Goal: Information Seeking & Learning: Learn about a topic

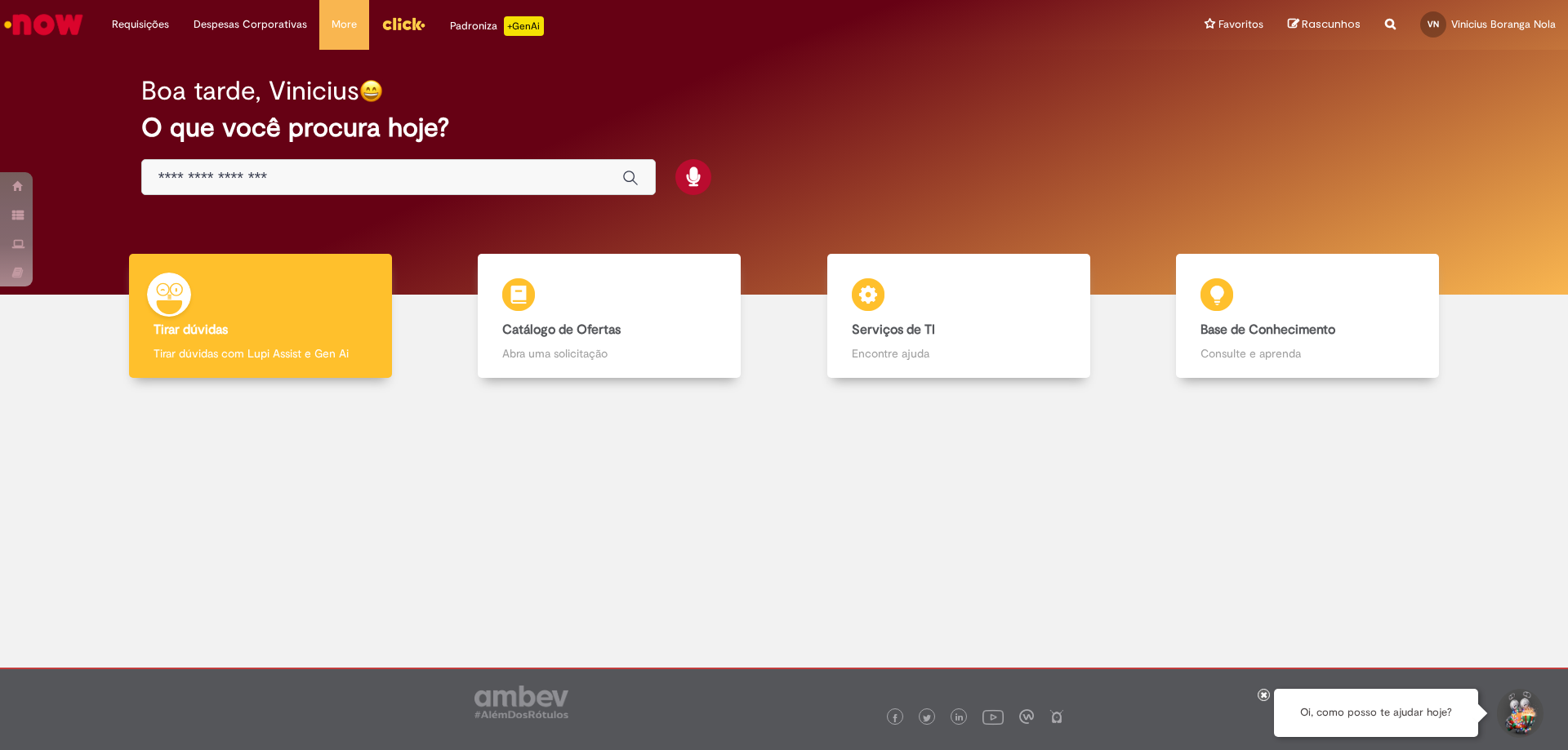
click at [402, 32] on img "Menu Cabeçalho" at bounding box center [403, 24] width 45 height 25
click at [223, 439] on div at bounding box center [784, 518] width 1543 height 255
click at [1532, 437] on div at bounding box center [784, 518] width 1543 height 255
click at [436, 503] on div at bounding box center [784, 518] width 1543 height 255
click at [309, 547] on div at bounding box center [784, 518] width 1543 height 255
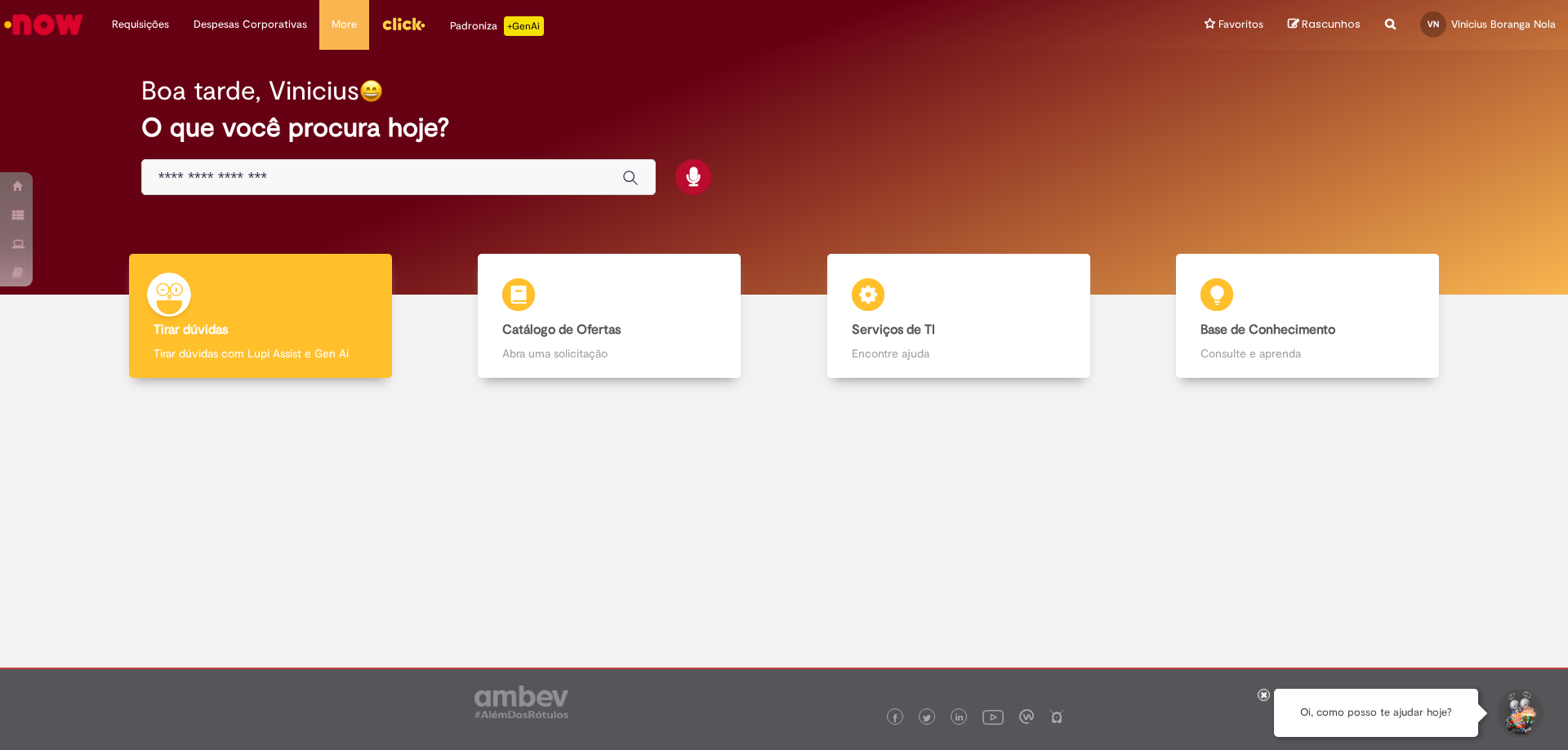
click at [212, 485] on div at bounding box center [784, 518] width 1543 height 255
click at [338, 550] on div at bounding box center [784, 518] width 1543 height 255
click at [1489, 471] on div at bounding box center [784, 518] width 1543 height 255
click at [1370, 469] on div at bounding box center [784, 518] width 1543 height 255
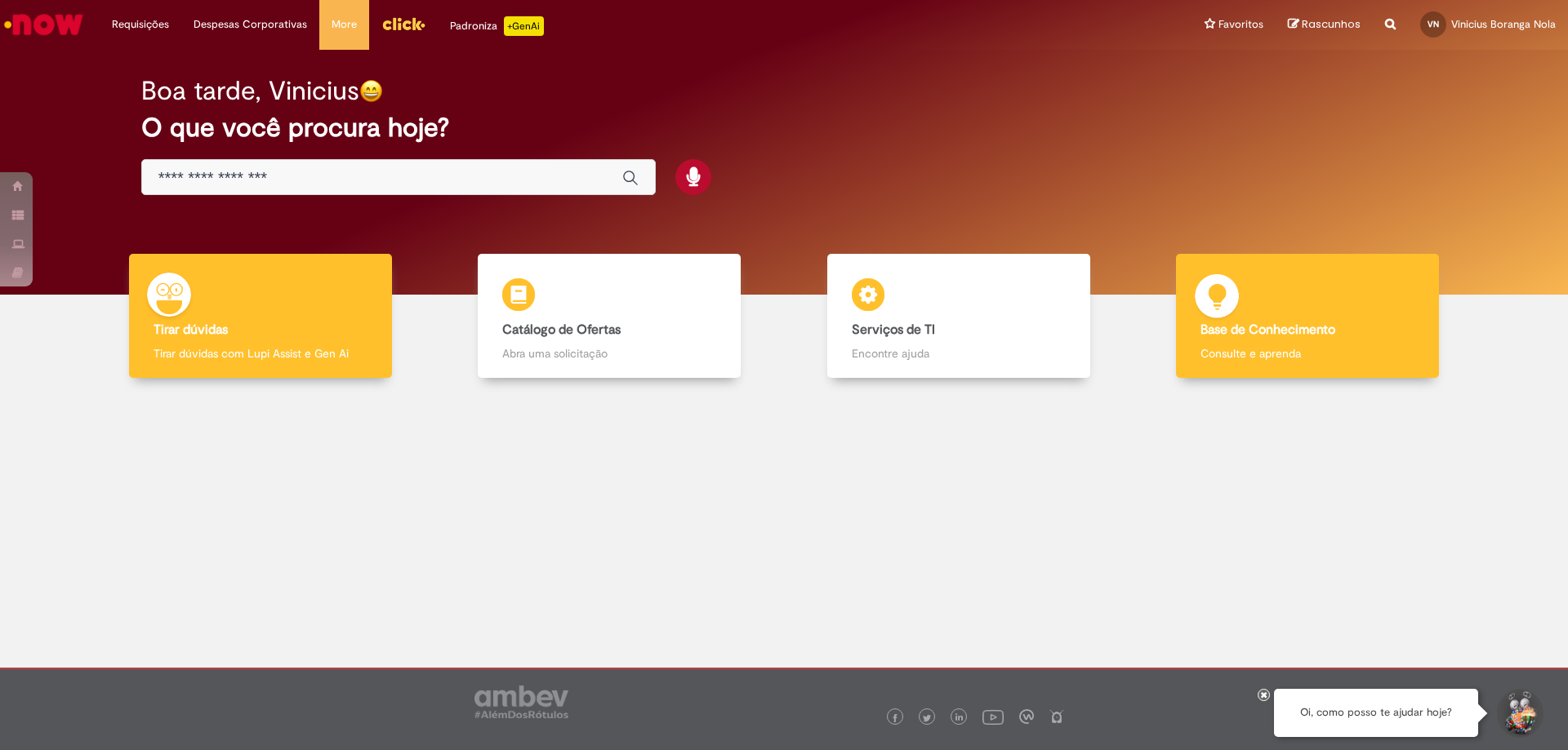
click at [1288, 336] on b "Base de Conhecimento" at bounding box center [1267, 329] width 135 height 16
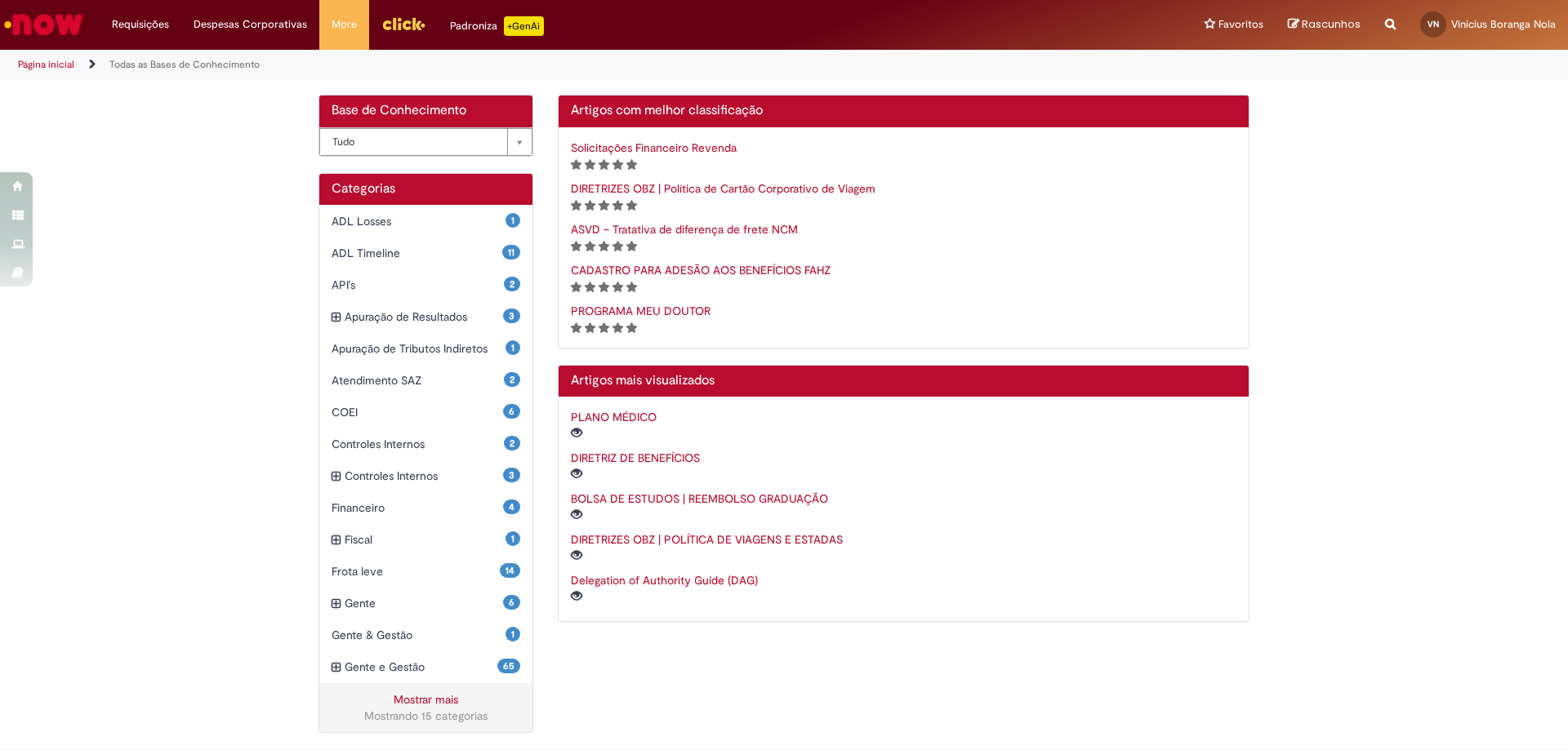
scroll to position [279, 0]
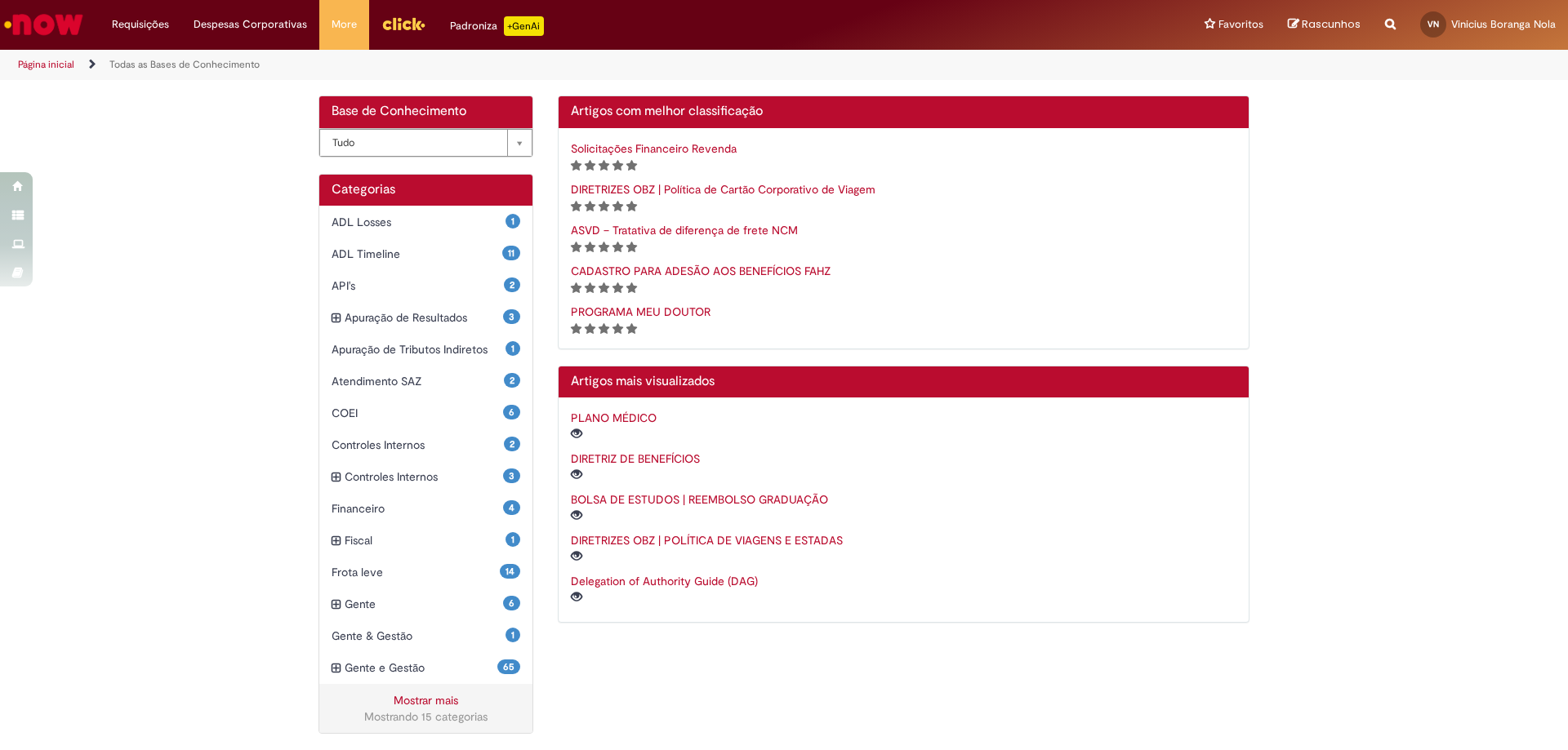
click at [609, 420] on link "PLANO MÉDICO" at bounding box center [613, 418] width 85 height 15
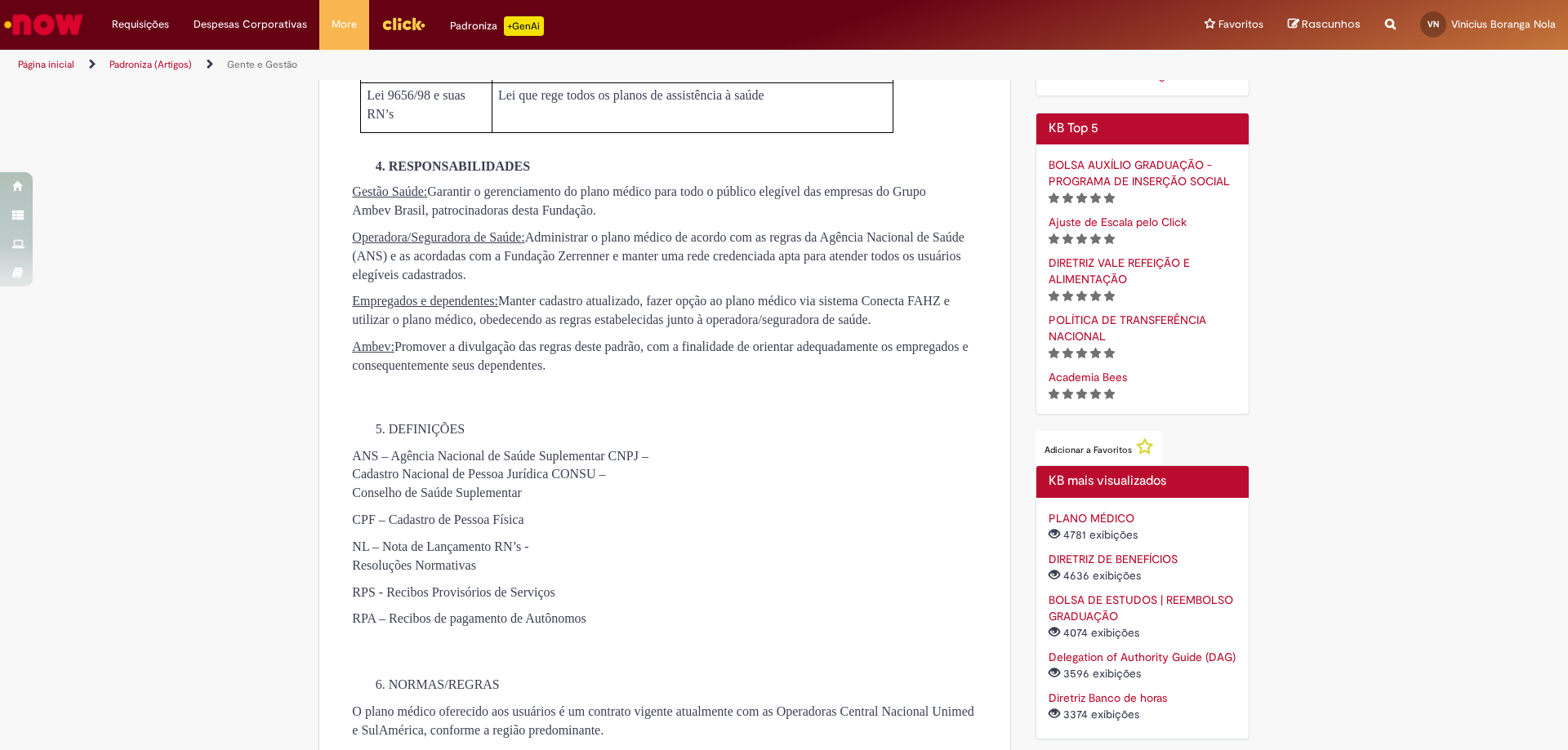
scroll to position [490, 0]
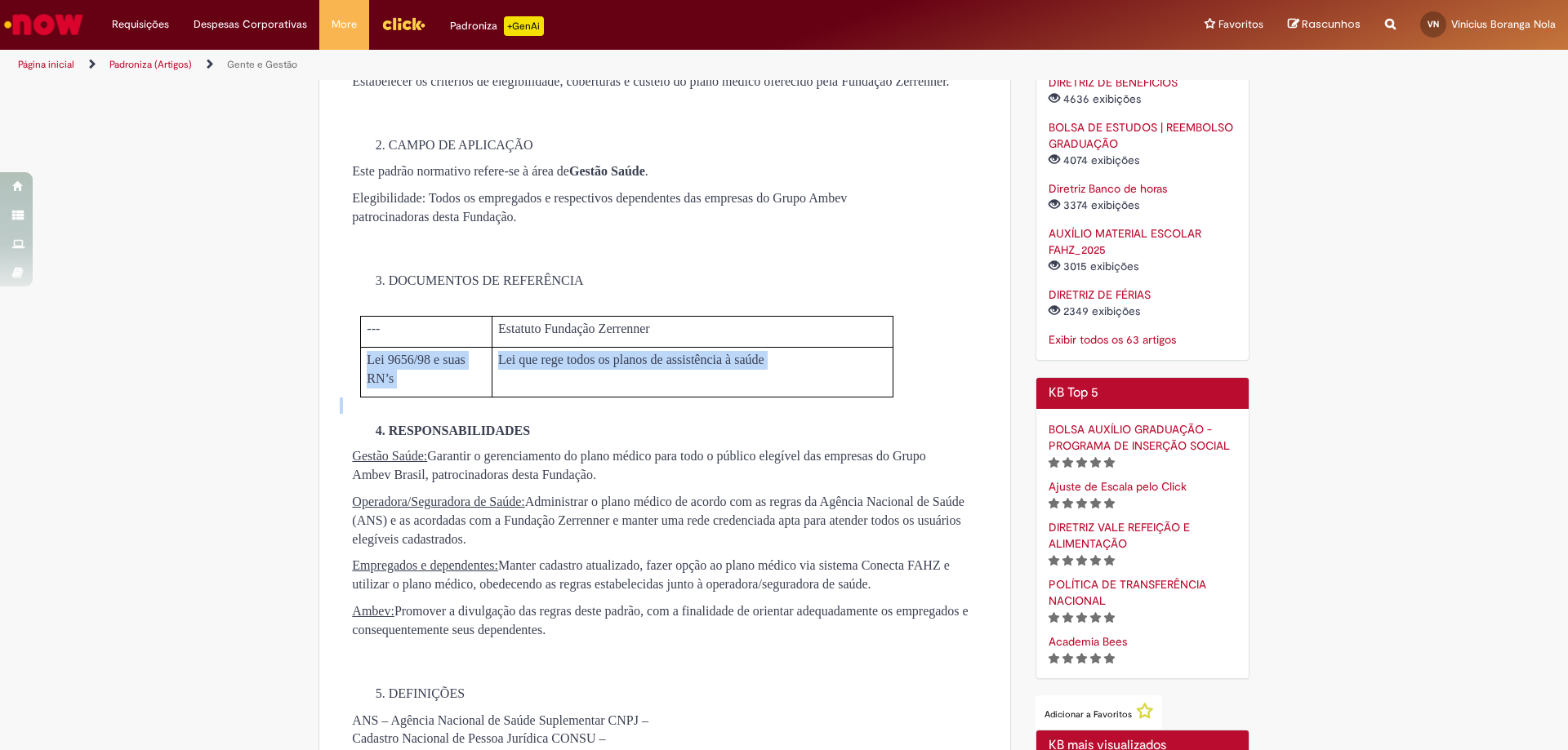
drag, startPoint x: 356, startPoint y: 379, endPoint x: 919, endPoint y: 419, distance: 564.4
click at [918, 485] on p "Gestão Saúde: Garantir o gerenciamento do plano médico para todo o público eleg…" at bounding box center [656, 466] width 610 height 38
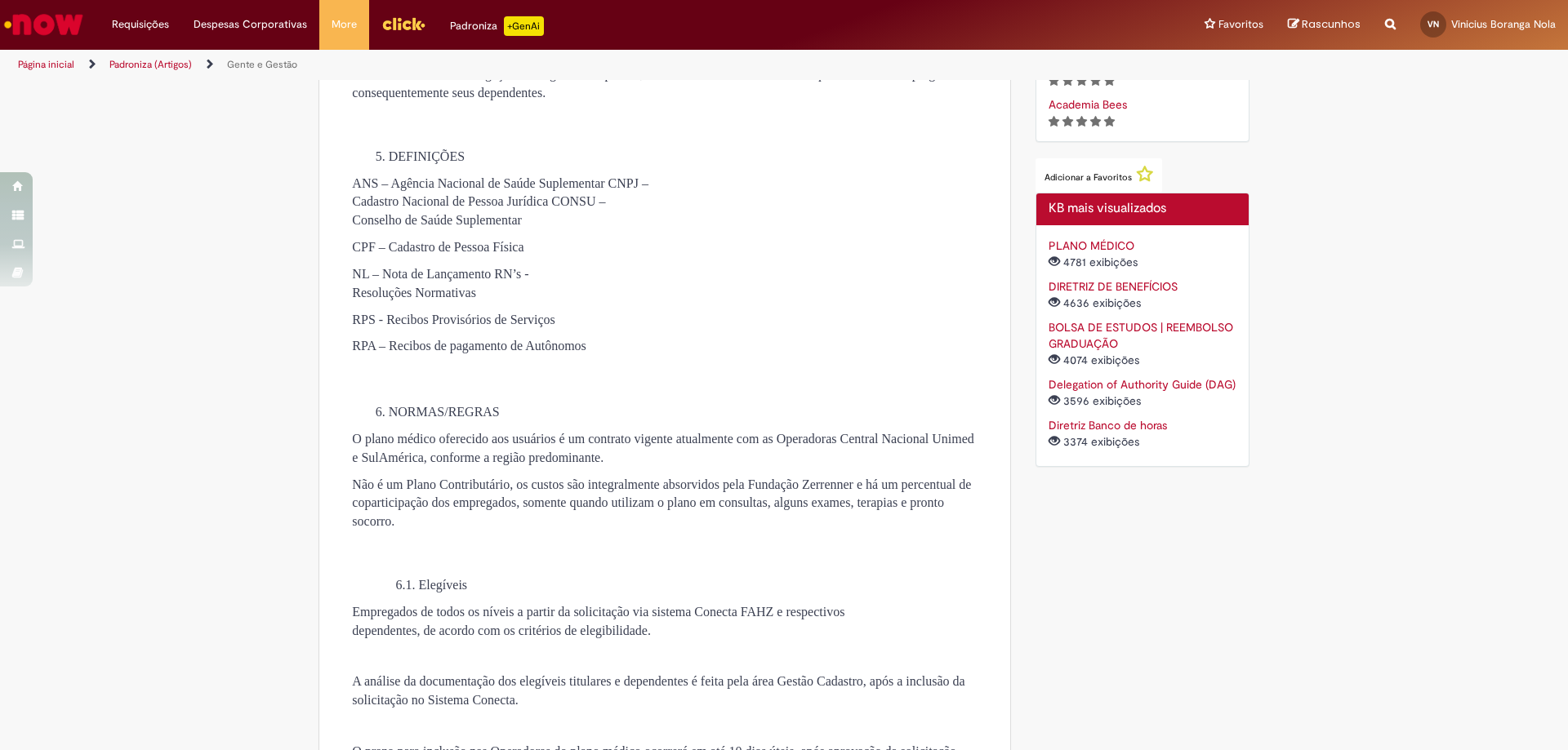
scroll to position [1062, 0]
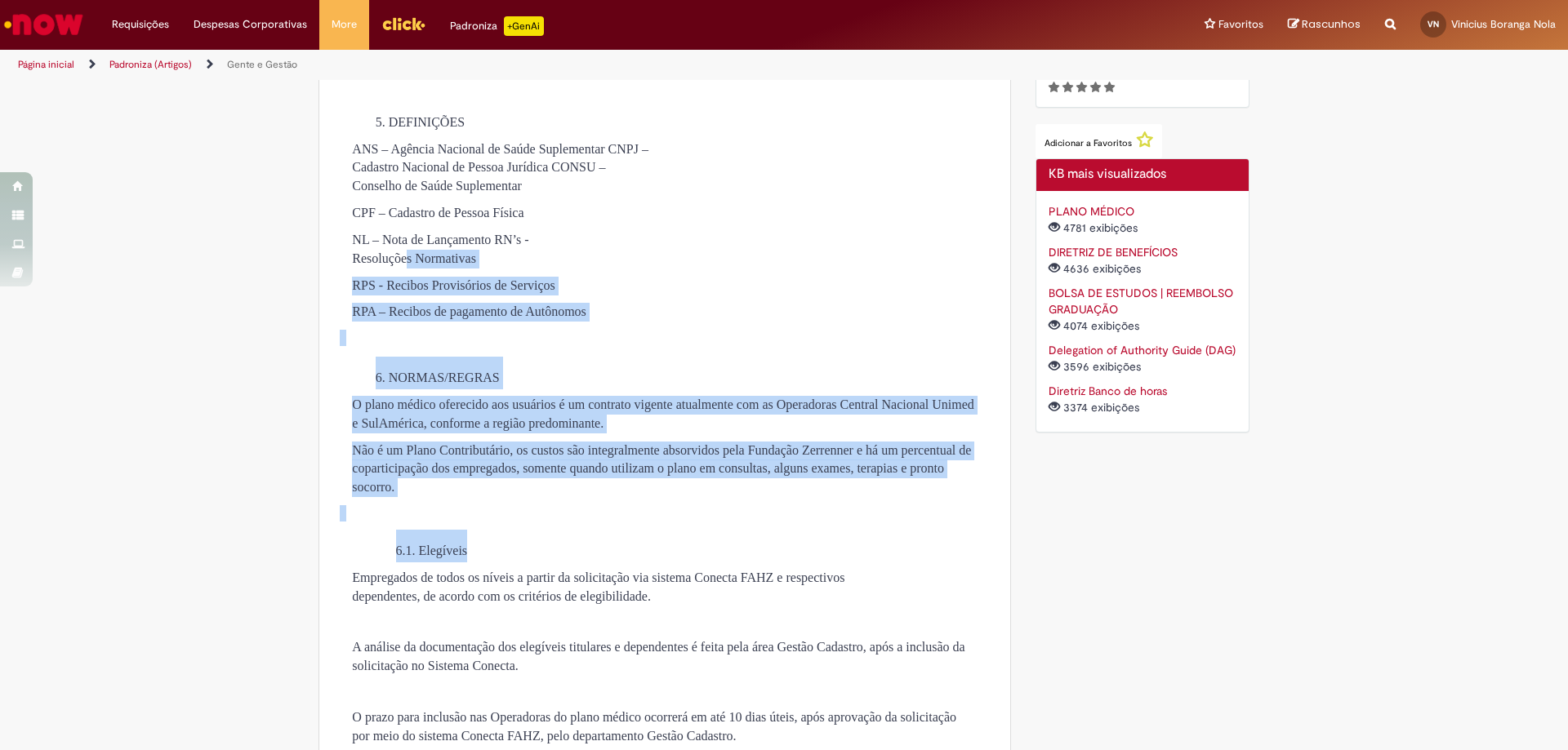
drag, startPoint x: 873, startPoint y: 564, endPoint x: 459, endPoint y: 309, distance: 486.2
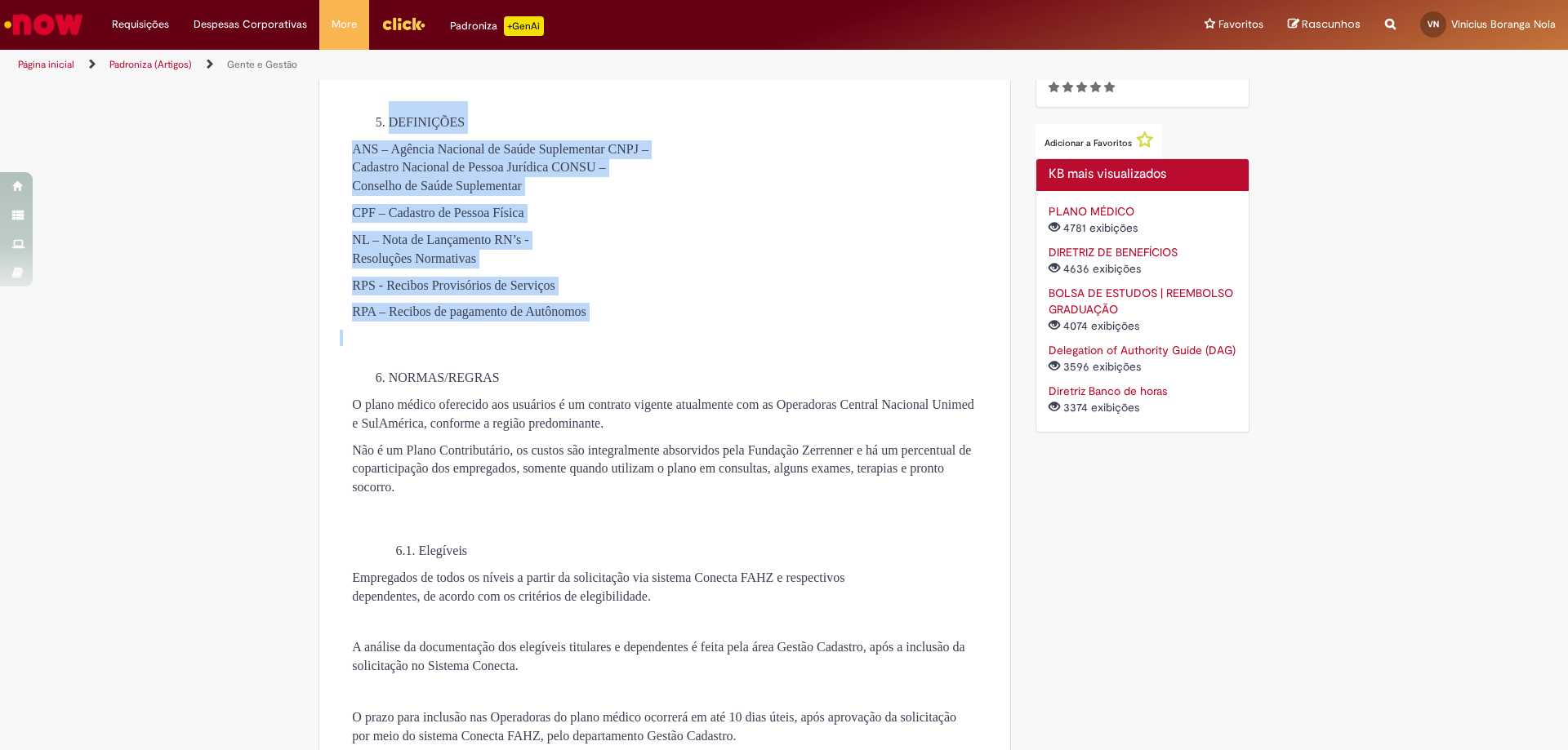
drag, startPoint x: 384, startPoint y: 171, endPoint x: 663, endPoint y: 397, distance: 359.1
drag, startPoint x: 803, startPoint y: 365, endPoint x: 240, endPoint y: 179, distance: 592.9
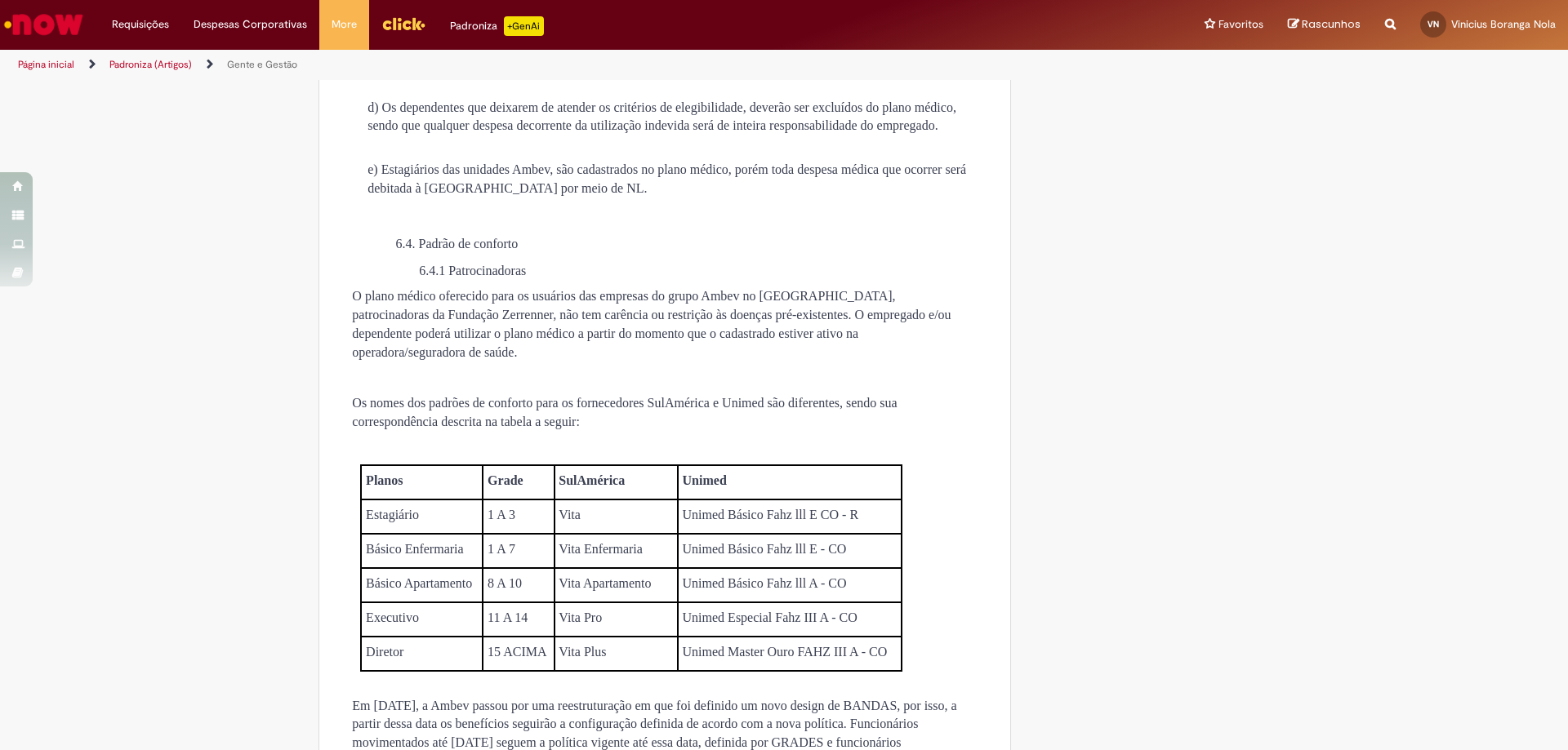
scroll to position [2939, 0]
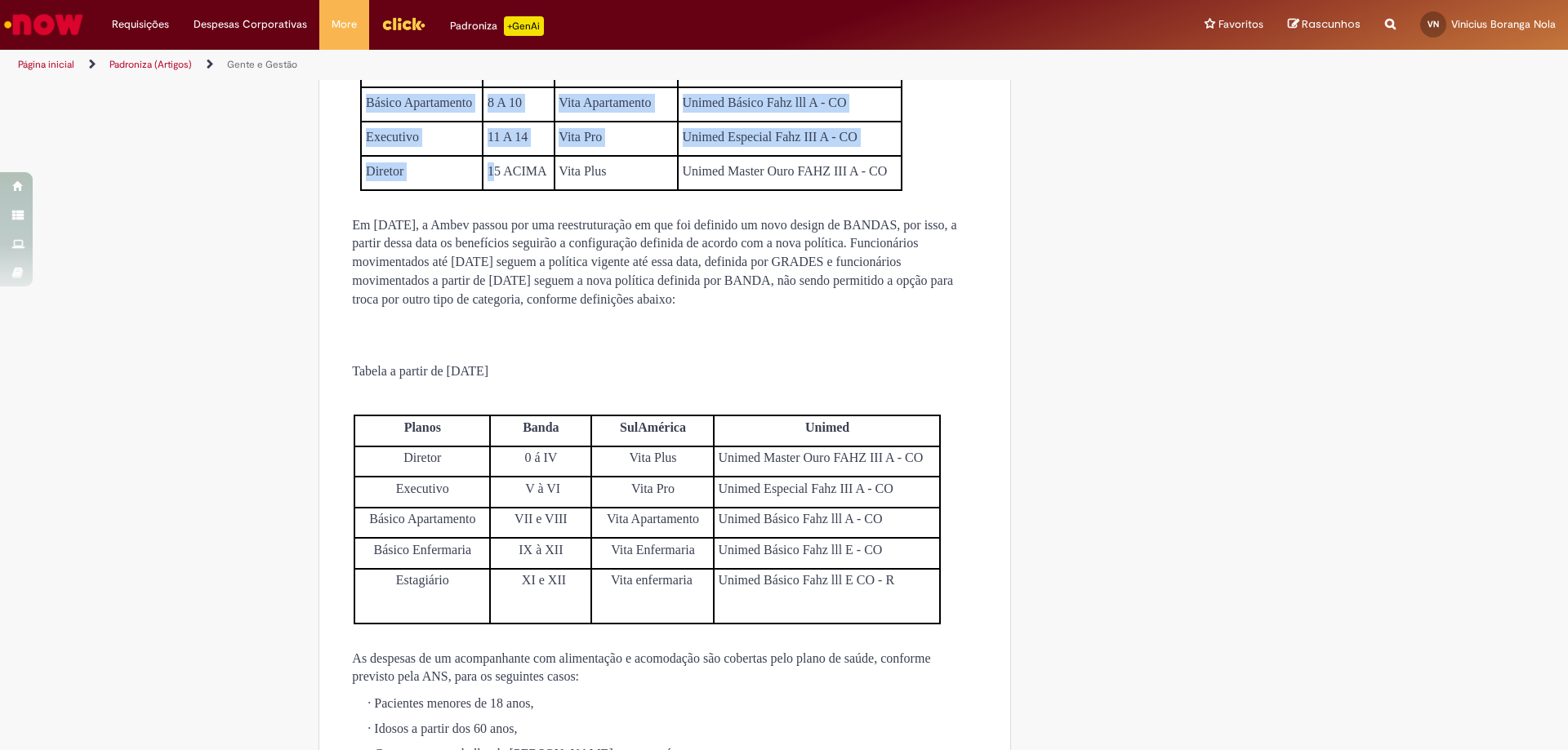
drag, startPoint x: 927, startPoint y: 373, endPoint x: 485, endPoint y: 350, distance: 442.6
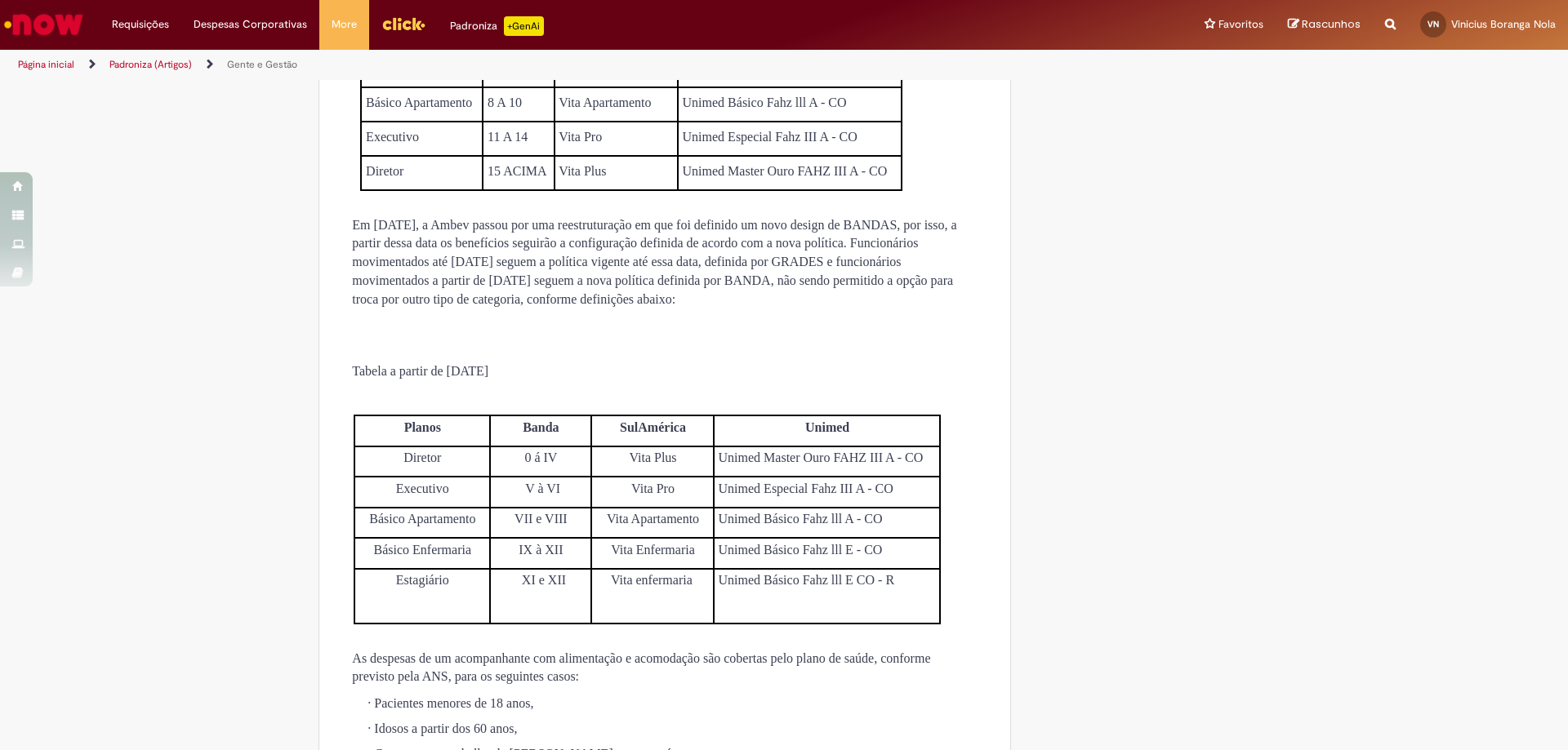
drag, startPoint x: 362, startPoint y: 174, endPoint x: 905, endPoint y: 256, distance: 549.2
click at [893, 191] on td "Unimed Master Ouro FAHZ III A - CO" at bounding box center [790, 173] width 224 height 34
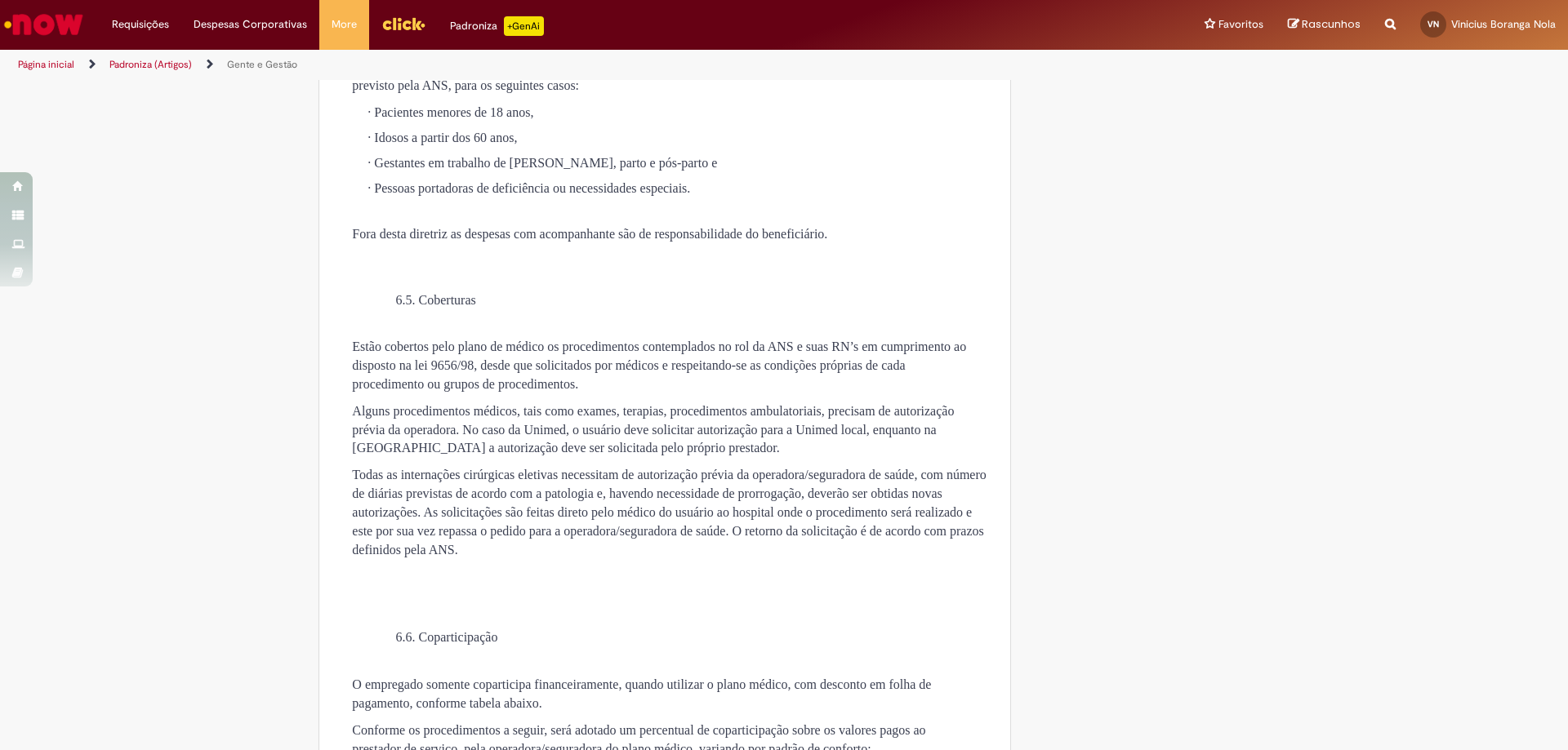
scroll to position [3511, 0]
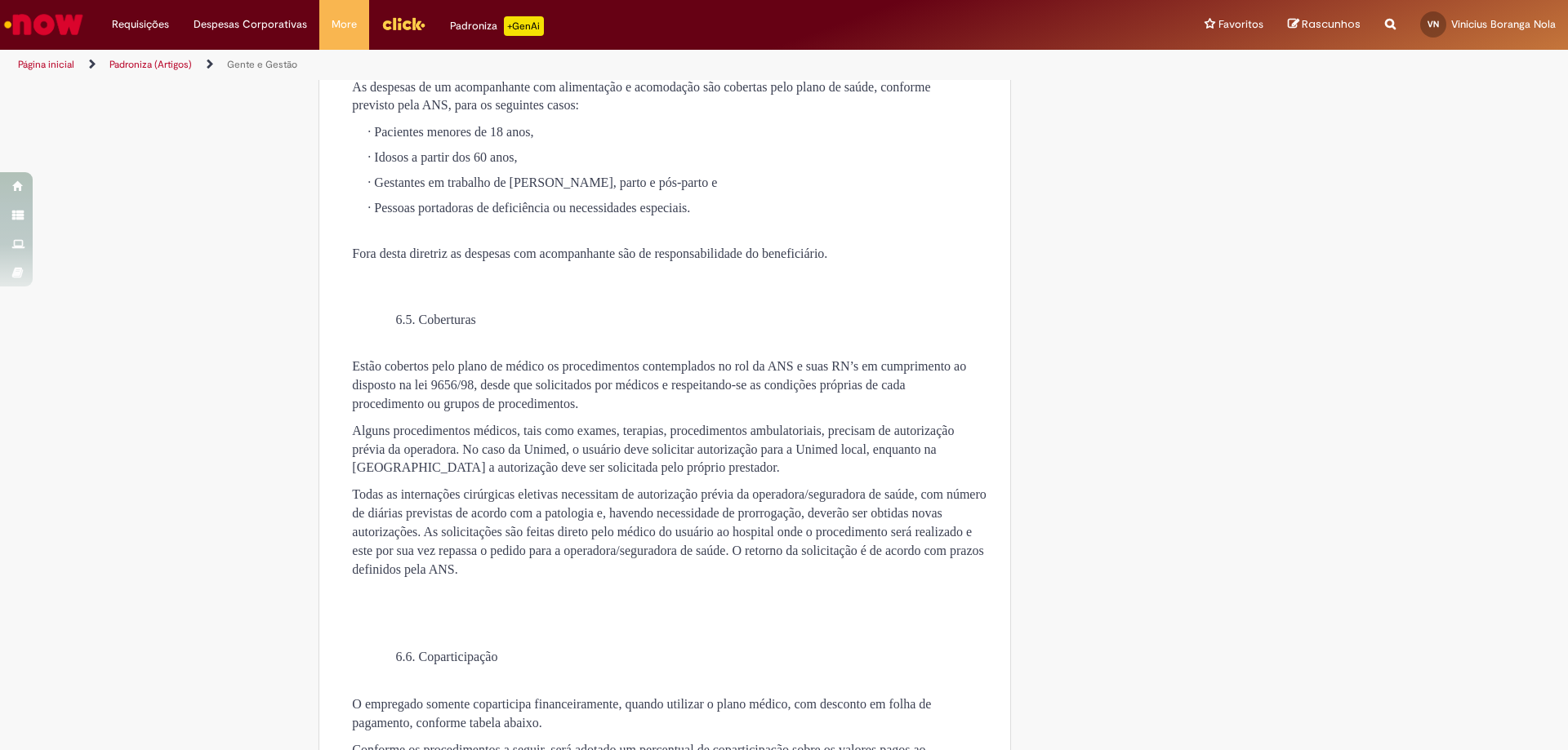
drag, startPoint x: 989, startPoint y: 348, endPoint x: 267, endPoint y: 187, distance: 739.7
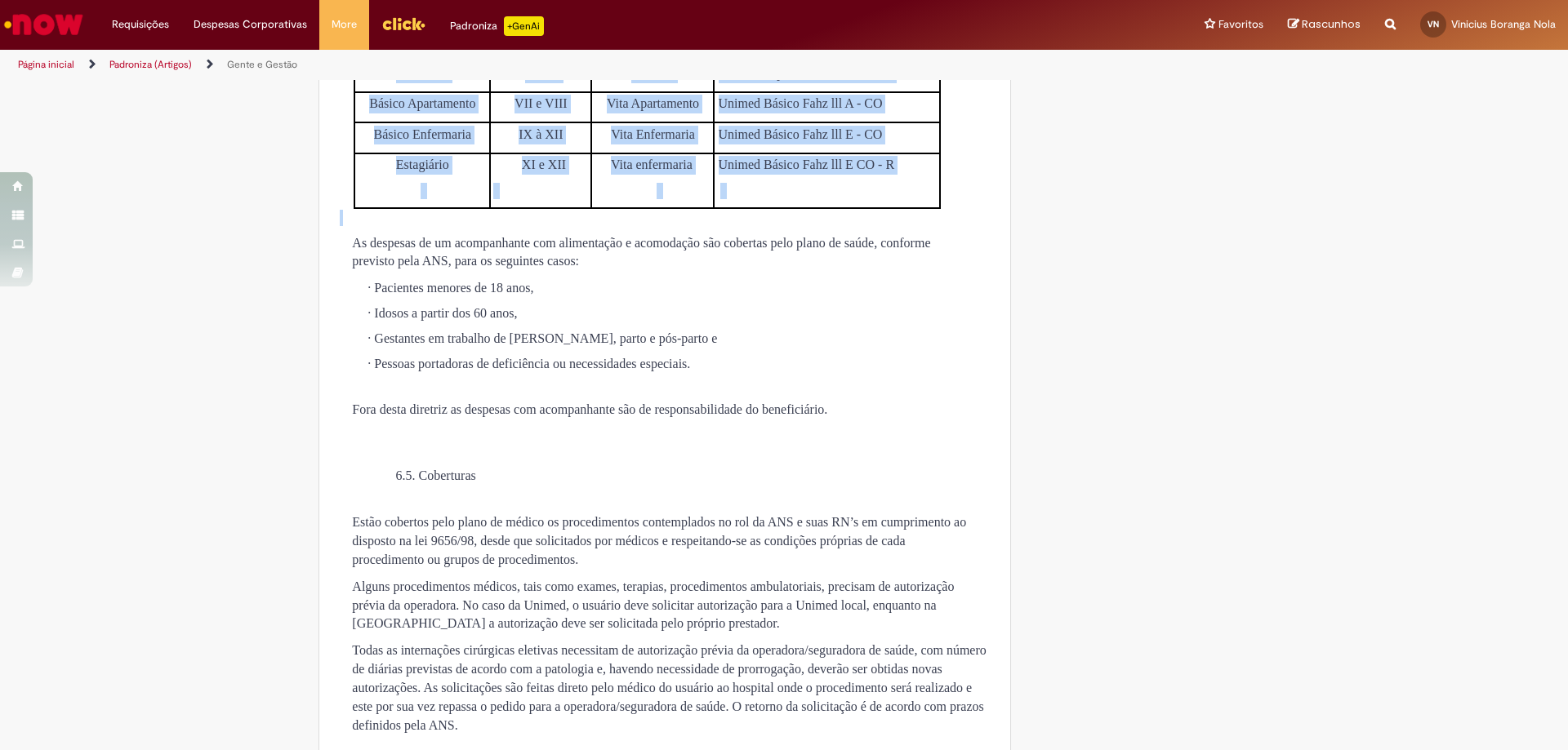
scroll to position [3348, 0]
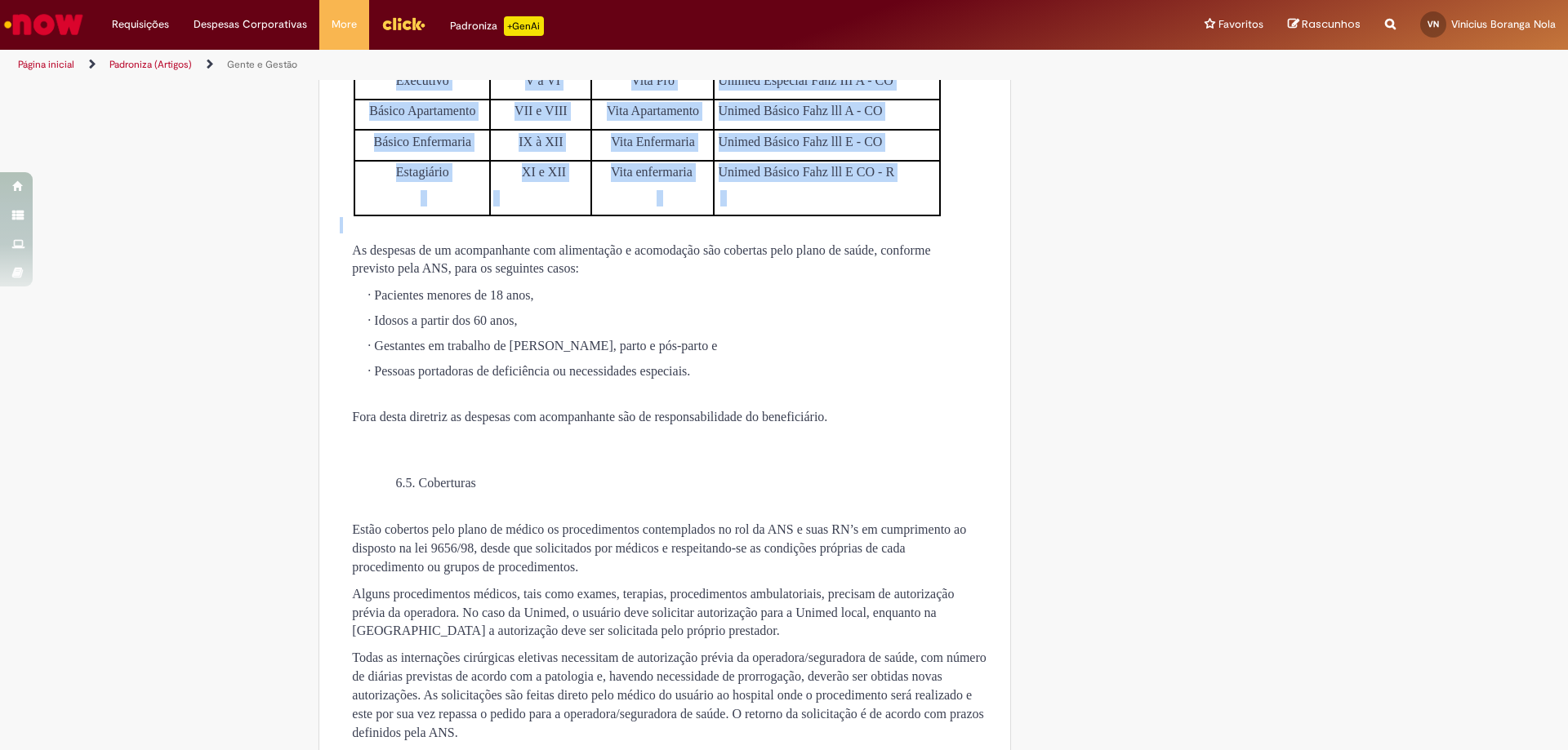
click at [383, 68] on td "Diretor" at bounding box center [422, 53] width 136 height 30
drag, startPoint x: 387, startPoint y: 275, endPoint x: 884, endPoint y: 393, distance: 510.8
click at [921, 215] on tbody "Planos [GEOGRAPHIC_DATA] [GEOGRAPHIC_DATA] Unimed Diretor 0 á IV Vita Plus Unim…" at bounding box center [647, 112] width 586 height 209
click at [854, 130] on td "Unimed Básico Fahz lll A - CO" at bounding box center [827, 115] width 227 height 30
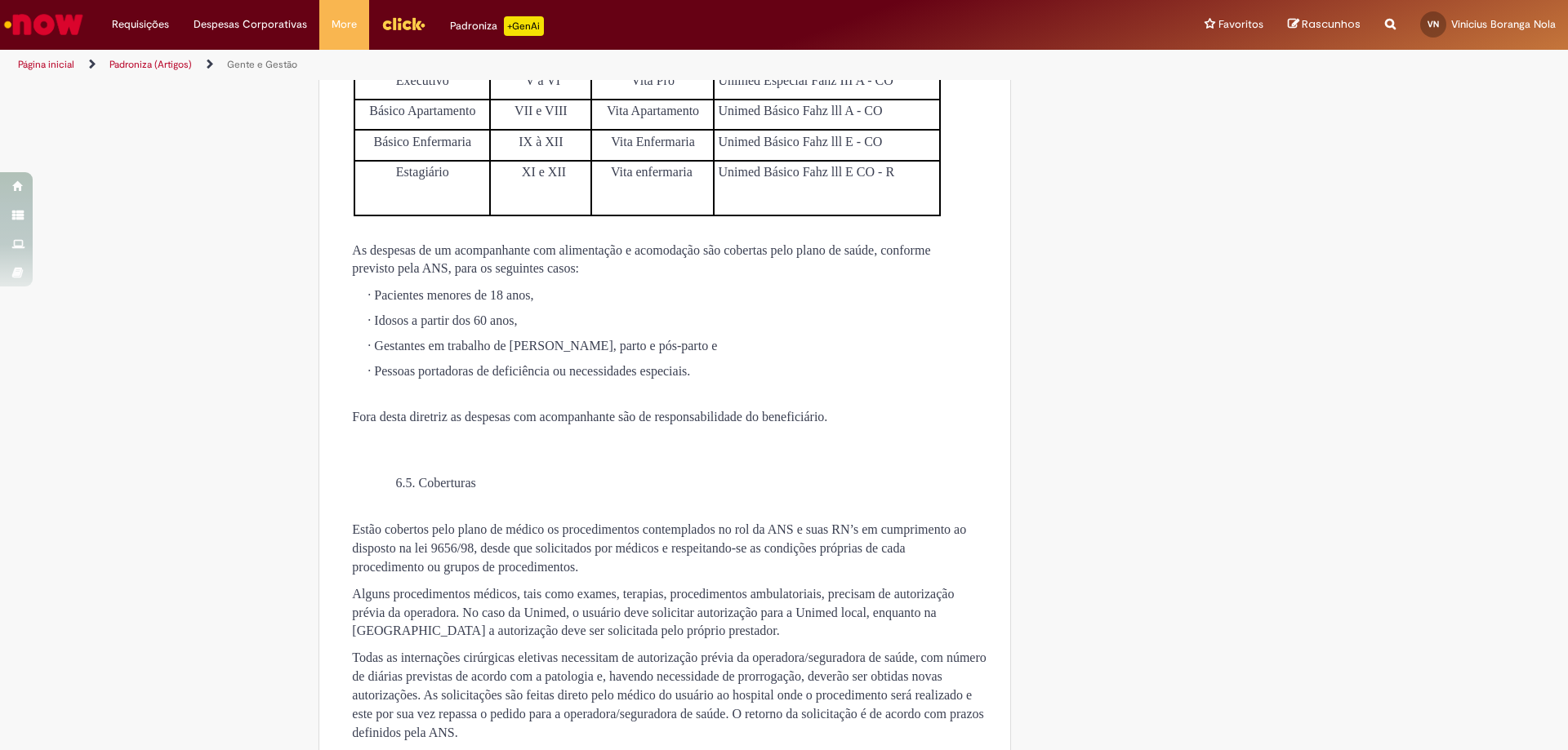
drag, startPoint x: 997, startPoint y: 480, endPoint x: 199, endPoint y: 182, distance: 851.8
click at [540, 68] on td "0 á IV" at bounding box center [540, 53] width 101 height 30
drag, startPoint x: 409, startPoint y: 251, endPoint x: 787, endPoint y: 286, distance: 379.6
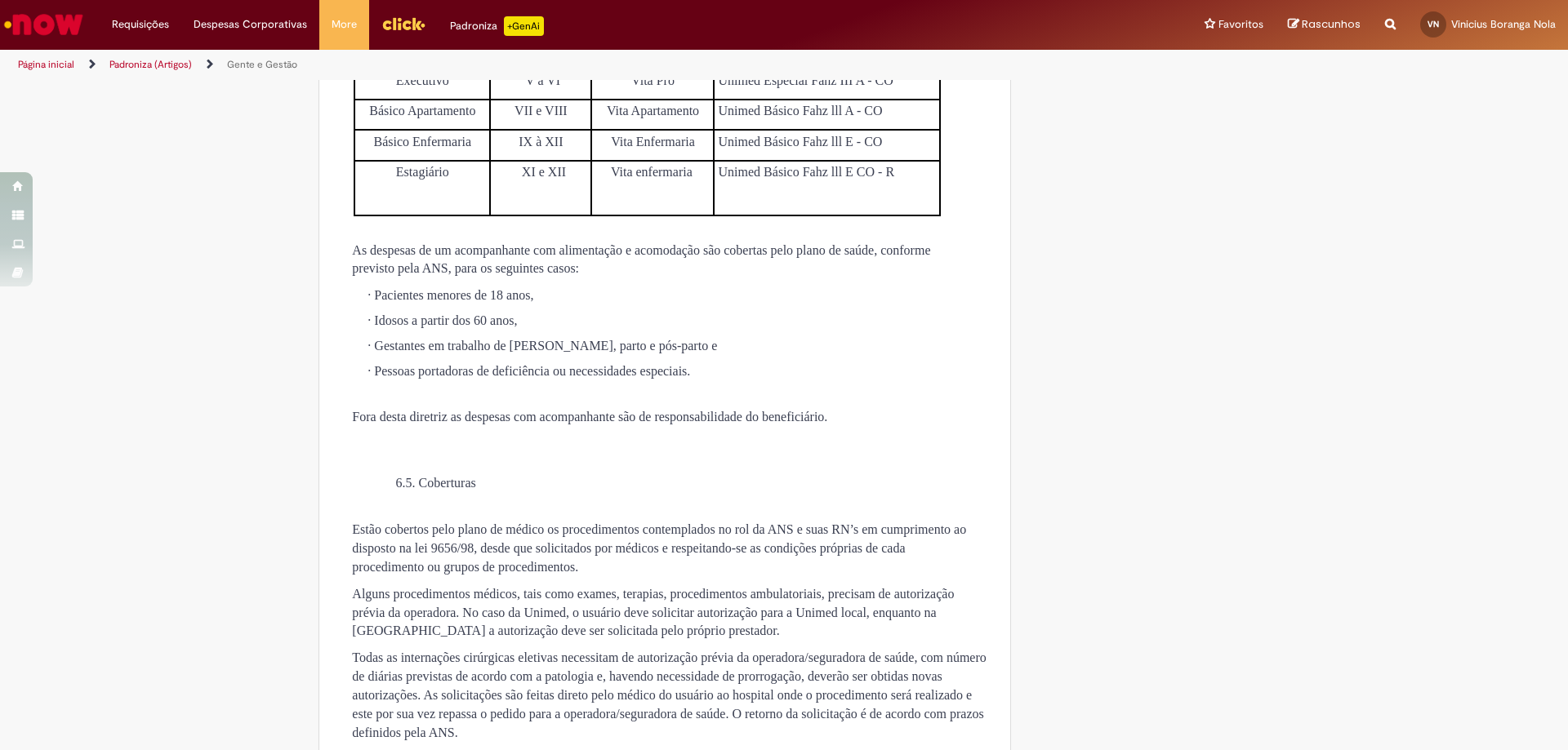
click at [787, 215] on tbody "Planos [GEOGRAPHIC_DATA] [GEOGRAPHIC_DATA] Unimed Diretor 0 á IV Vita Plus Unim…" at bounding box center [647, 112] width 586 height 209
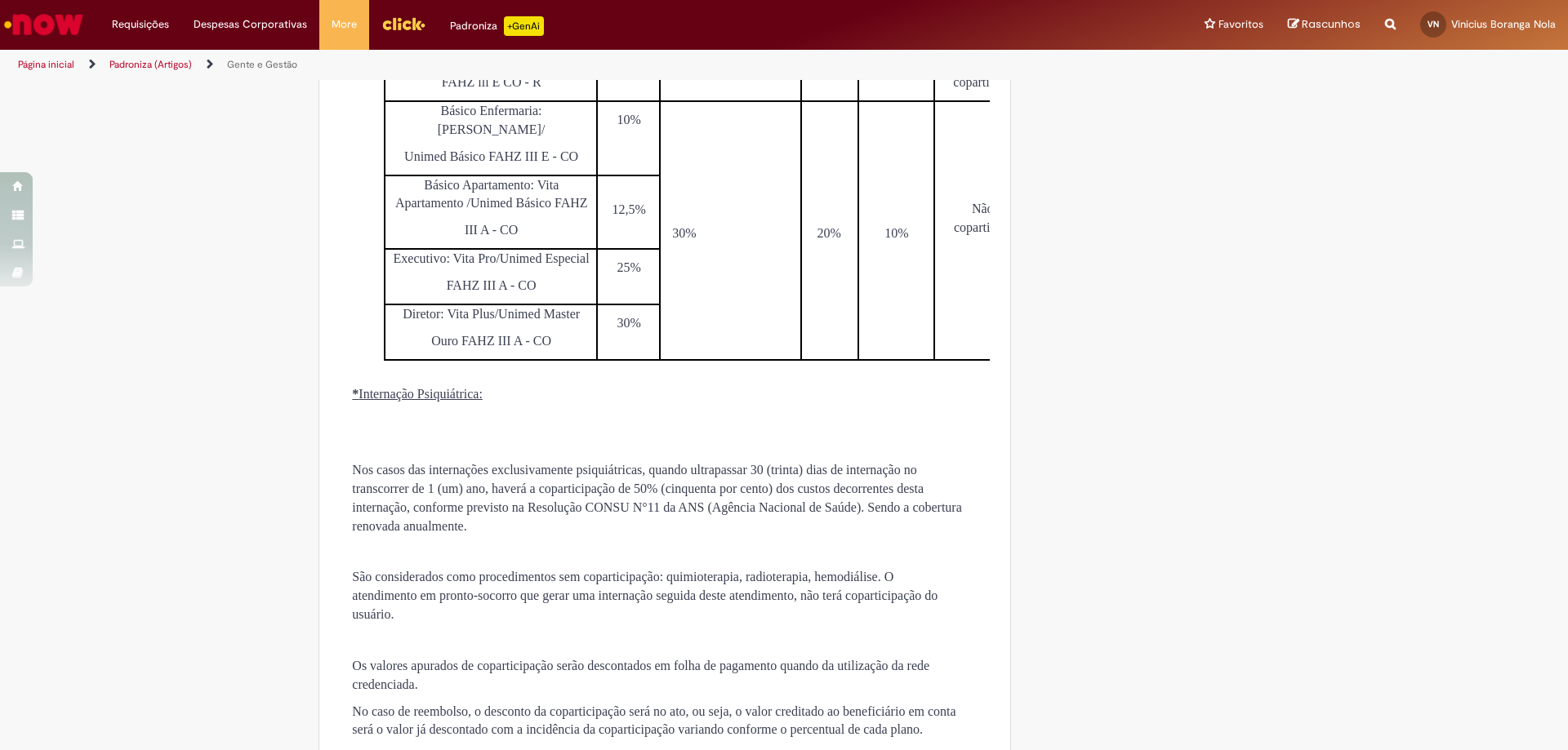
scroll to position [0, 40]
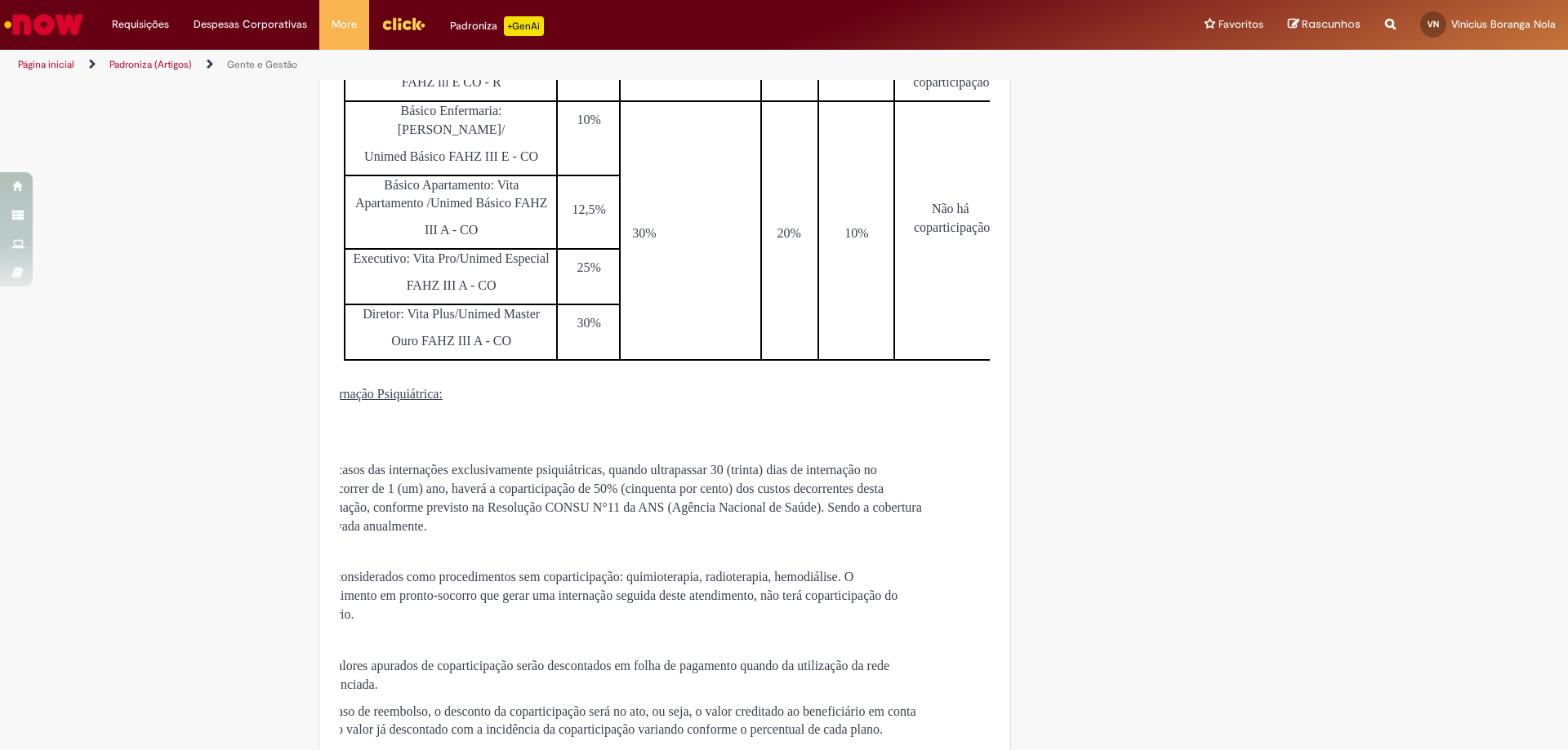
drag, startPoint x: 531, startPoint y: 302, endPoint x: 1011, endPoint y: 374, distance: 485.4
click at [1015, 374] on div "Uma versão atualizada deste artigo está disponível. PLANO MÉDICO KB0015807 7.01…" at bounding box center [665, 401] width 717 height 9036
click at [894, 101] on td "Não há coparticipação" at bounding box center [951, 73] width 114 height 56
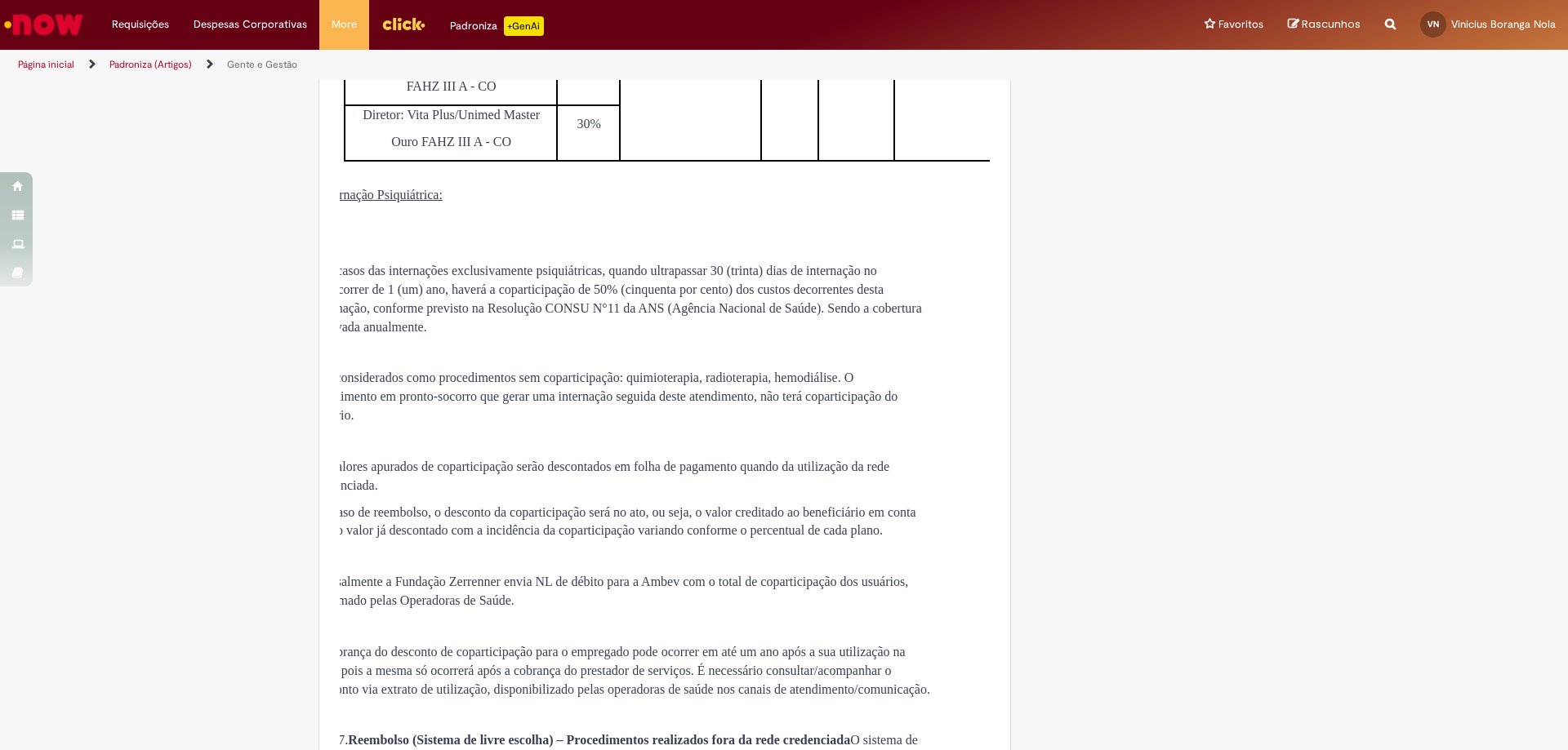
scroll to position [4655, 0]
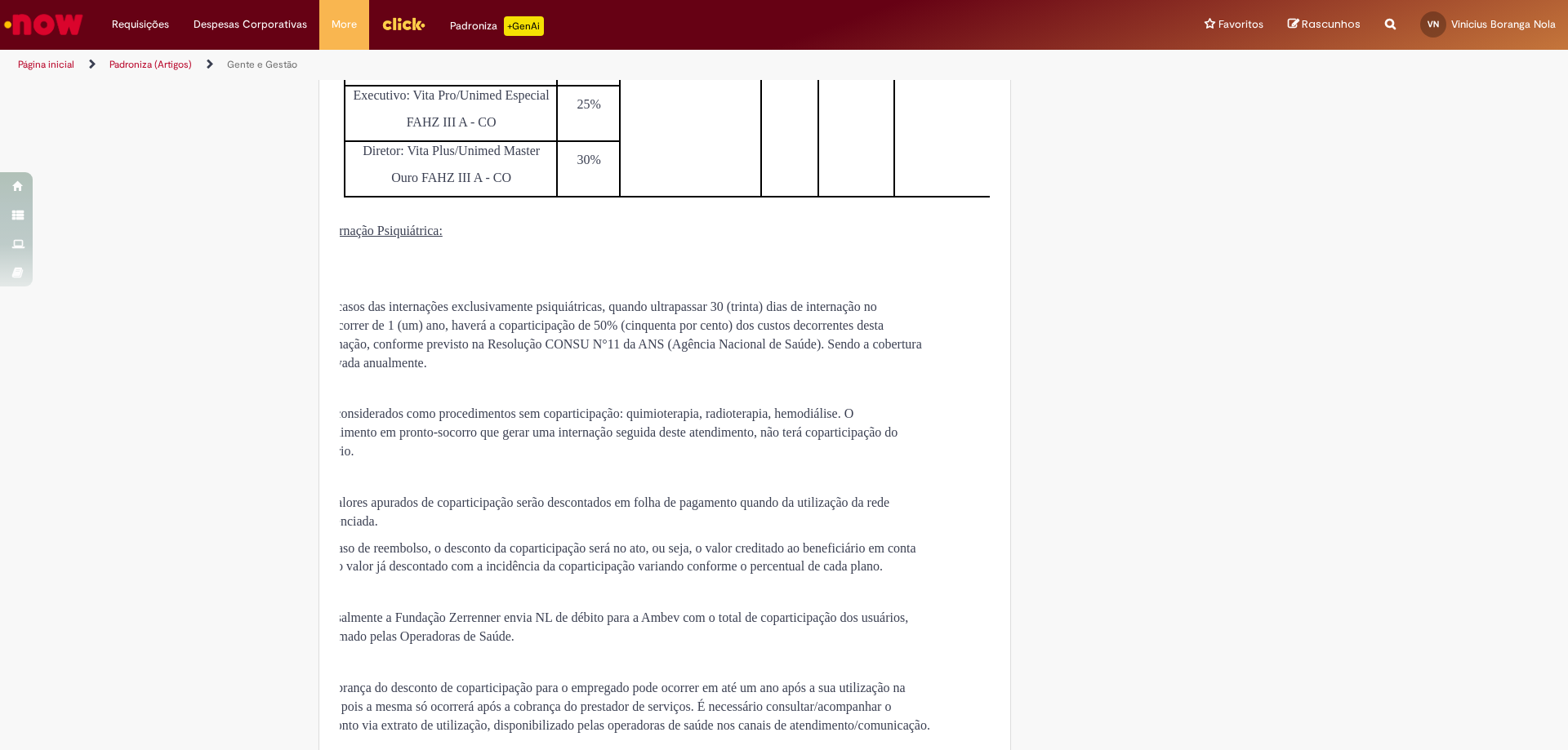
click at [1009, 443] on div "Uma versão atualizada deste artigo está disponível. PLANO MÉDICO KB0015807 7.01…" at bounding box center [665, 237] width 717 height 9036
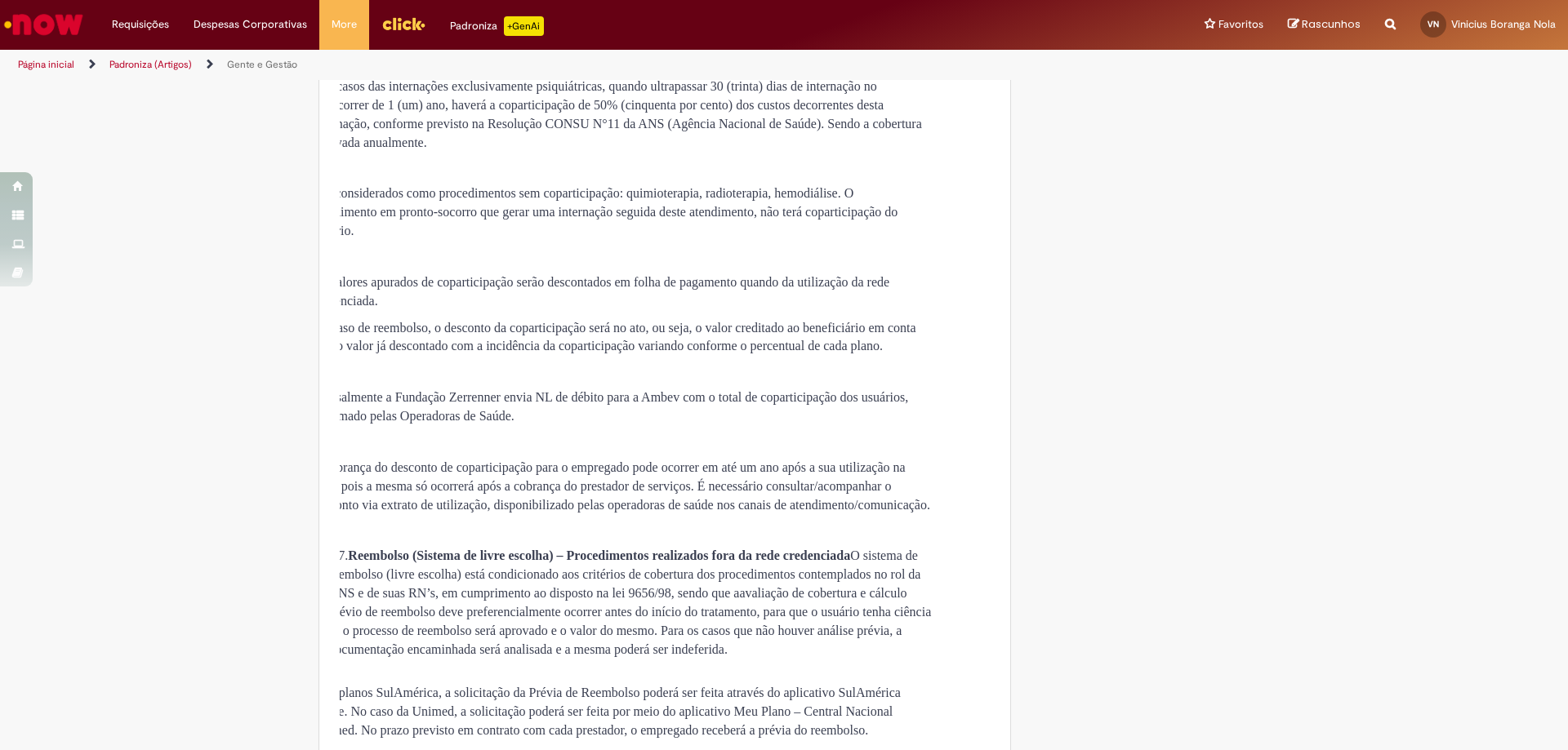
scroll to position [5308, 0]
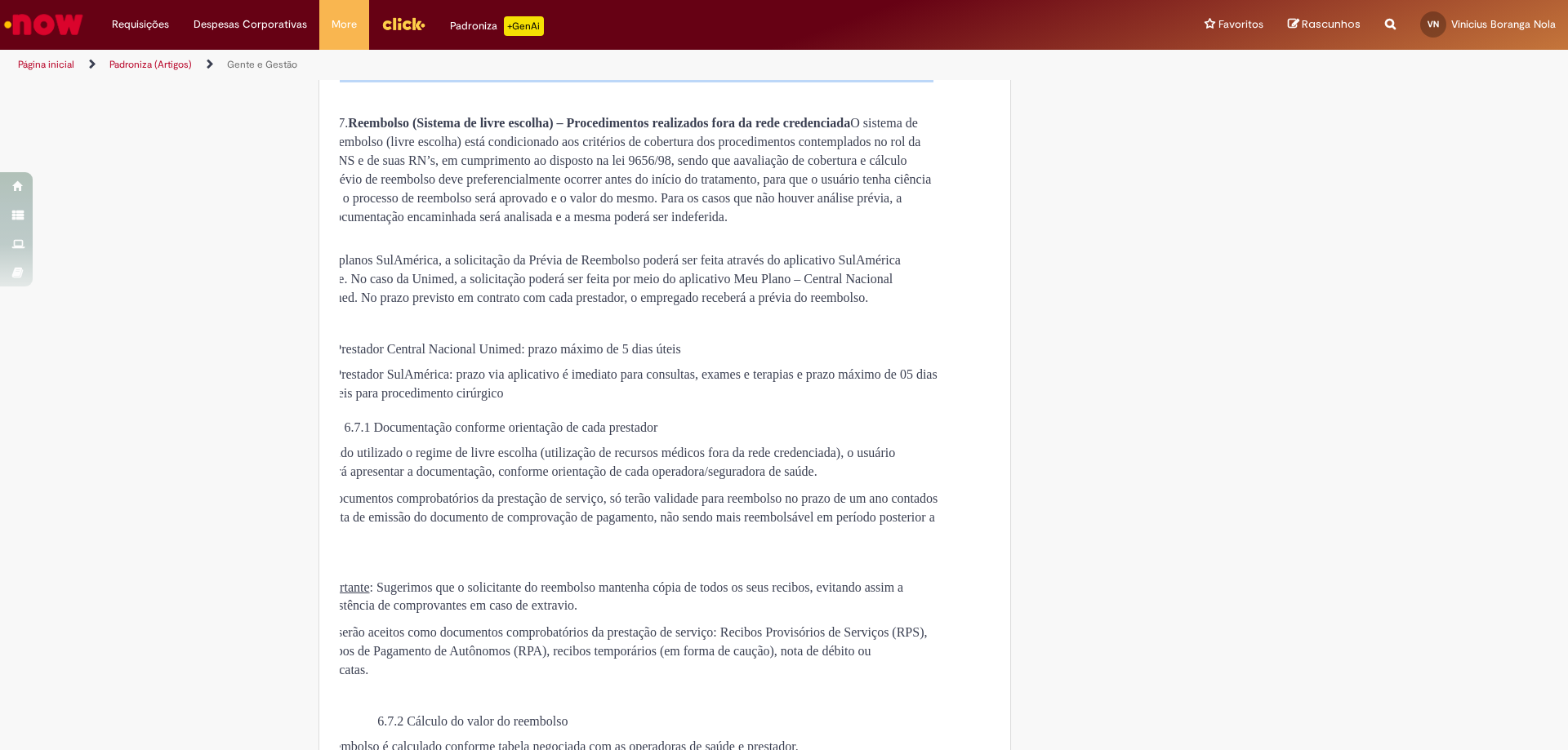
drag, startPoint x: 915, startPoint y: 464, endPoint x: 803, endPoint y: 557, distance: 145.6
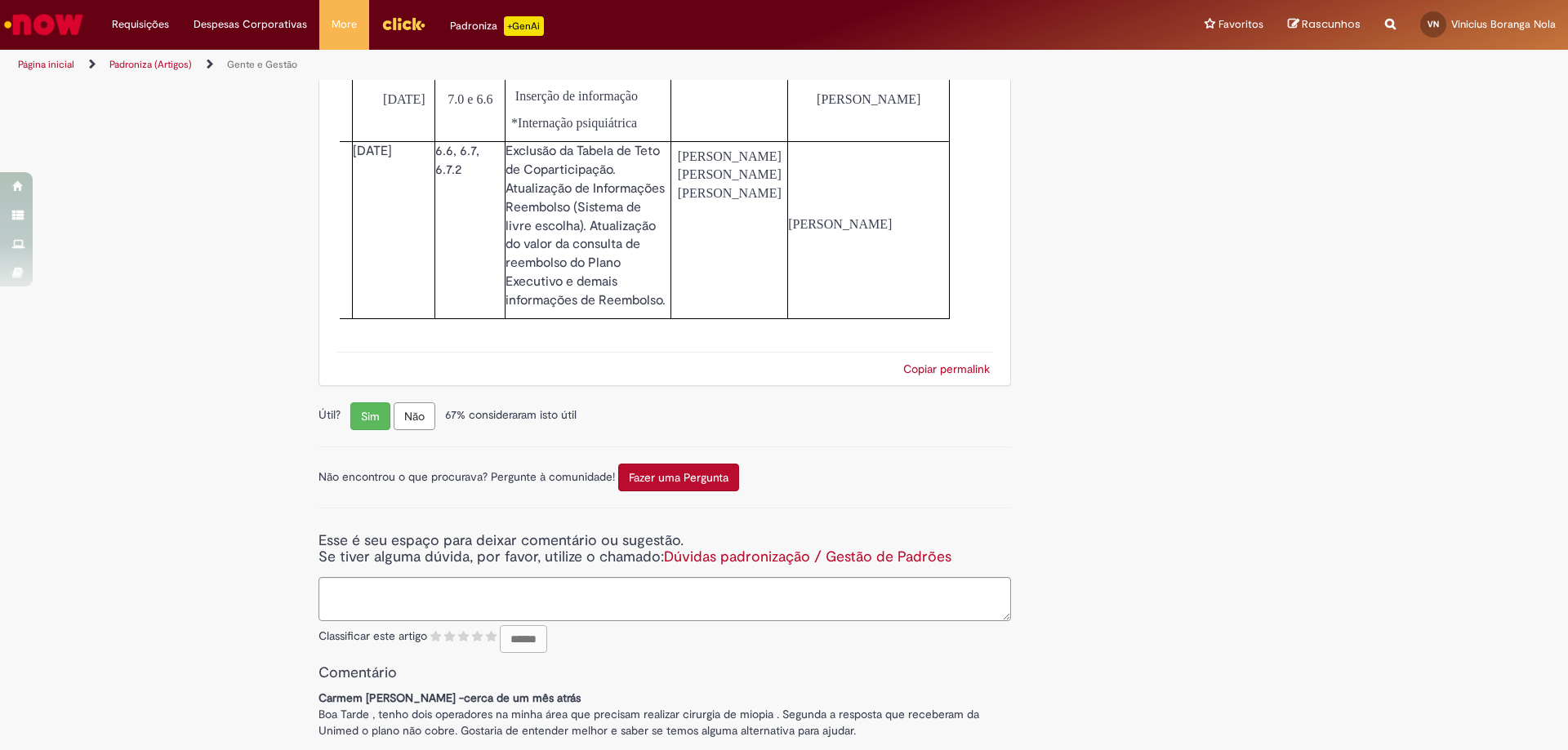
scroll to position [8737, 0]
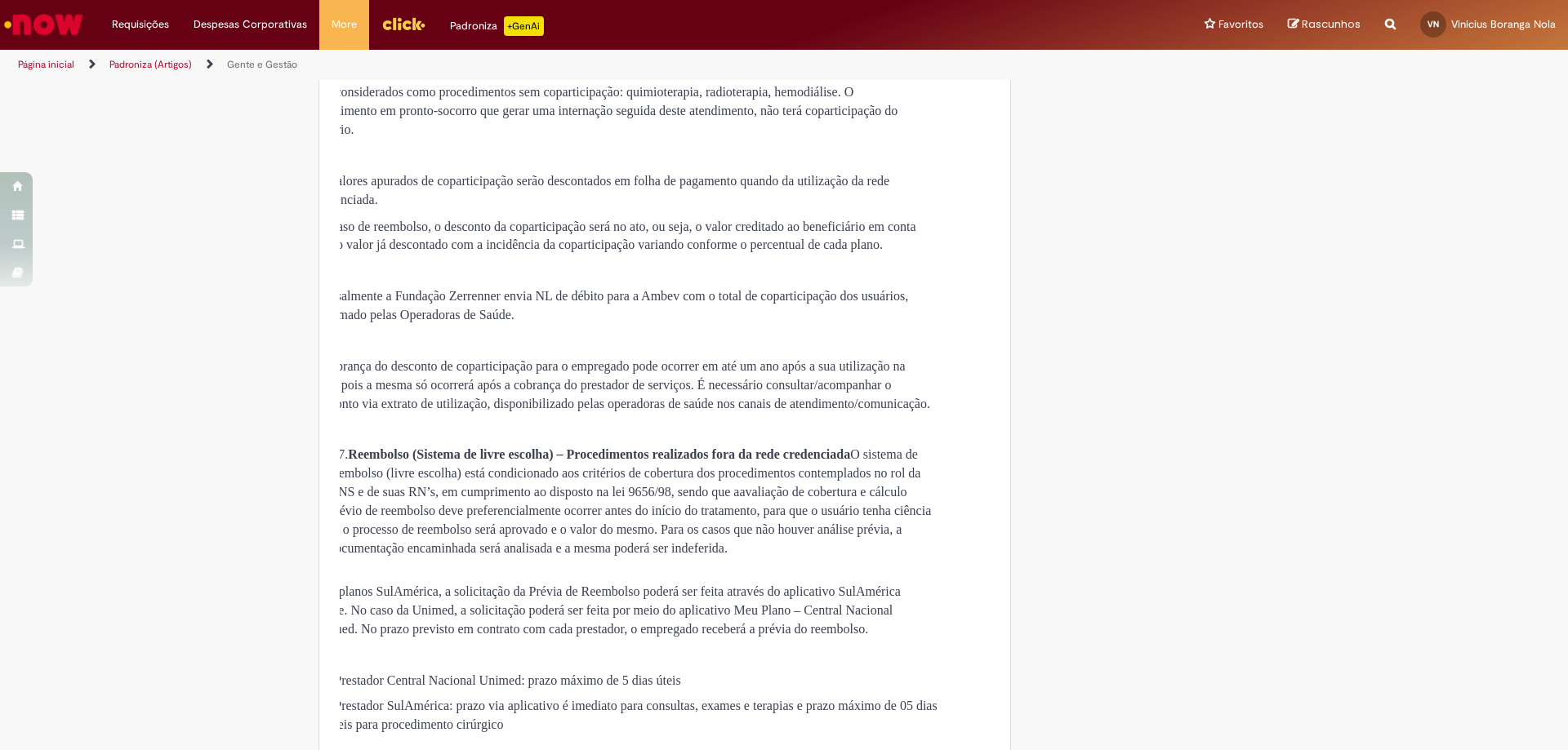
scroll to position [4404, 0]
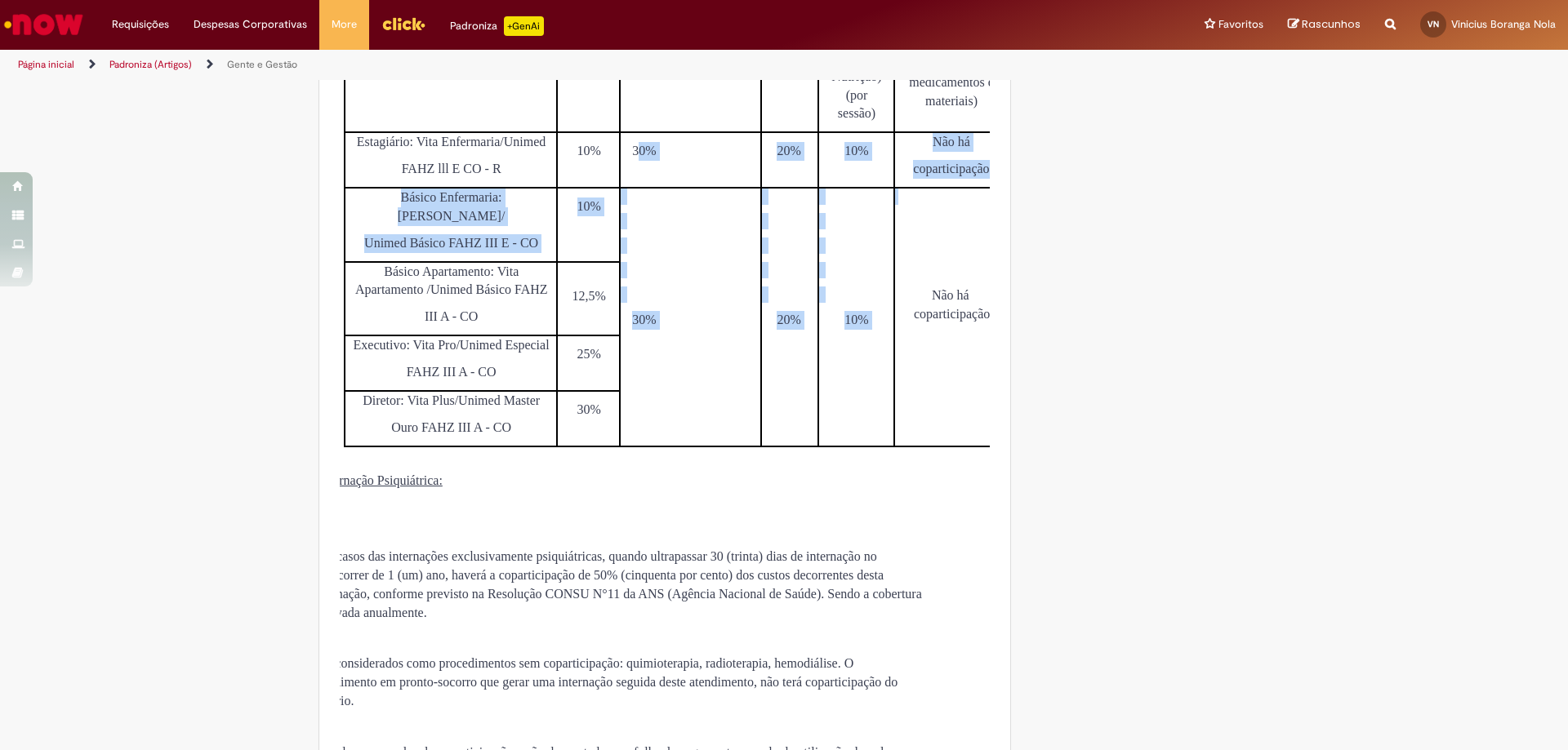
drag, startPoint x: 717, startPoint y: 539, endPoint x: 861, endPoint y: 574, distance: 148.2
click at [861, 446] on tbody "Coparticipação Planos Consultas eletivas Pronto- [GEOGRAPHIC_DATA] Exames simpl…" at bounding box center [675, 194] width 663 height 503
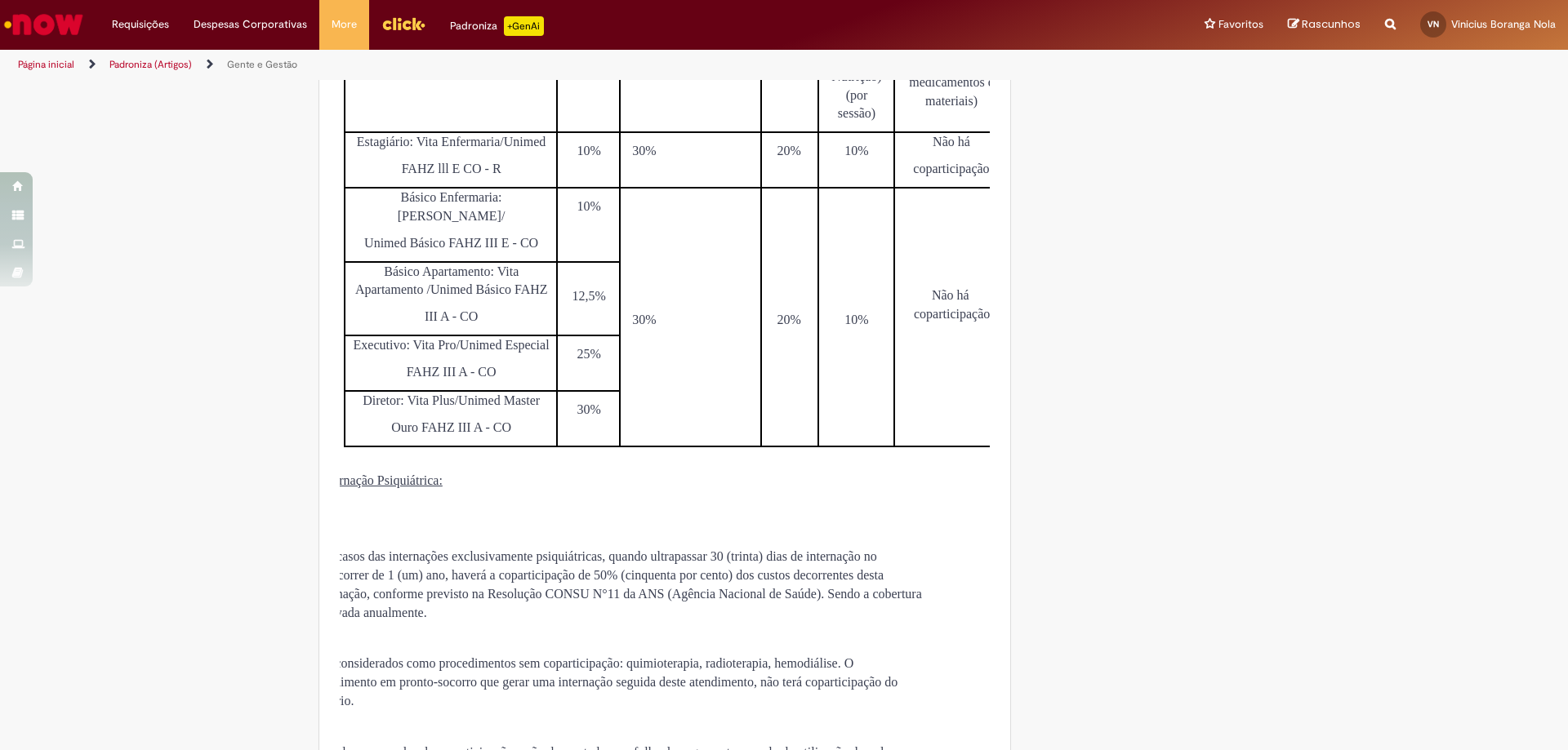
click at [930, 320] on span "Não há coparticipação" at bounding box center [952, 304] width 76 height 32
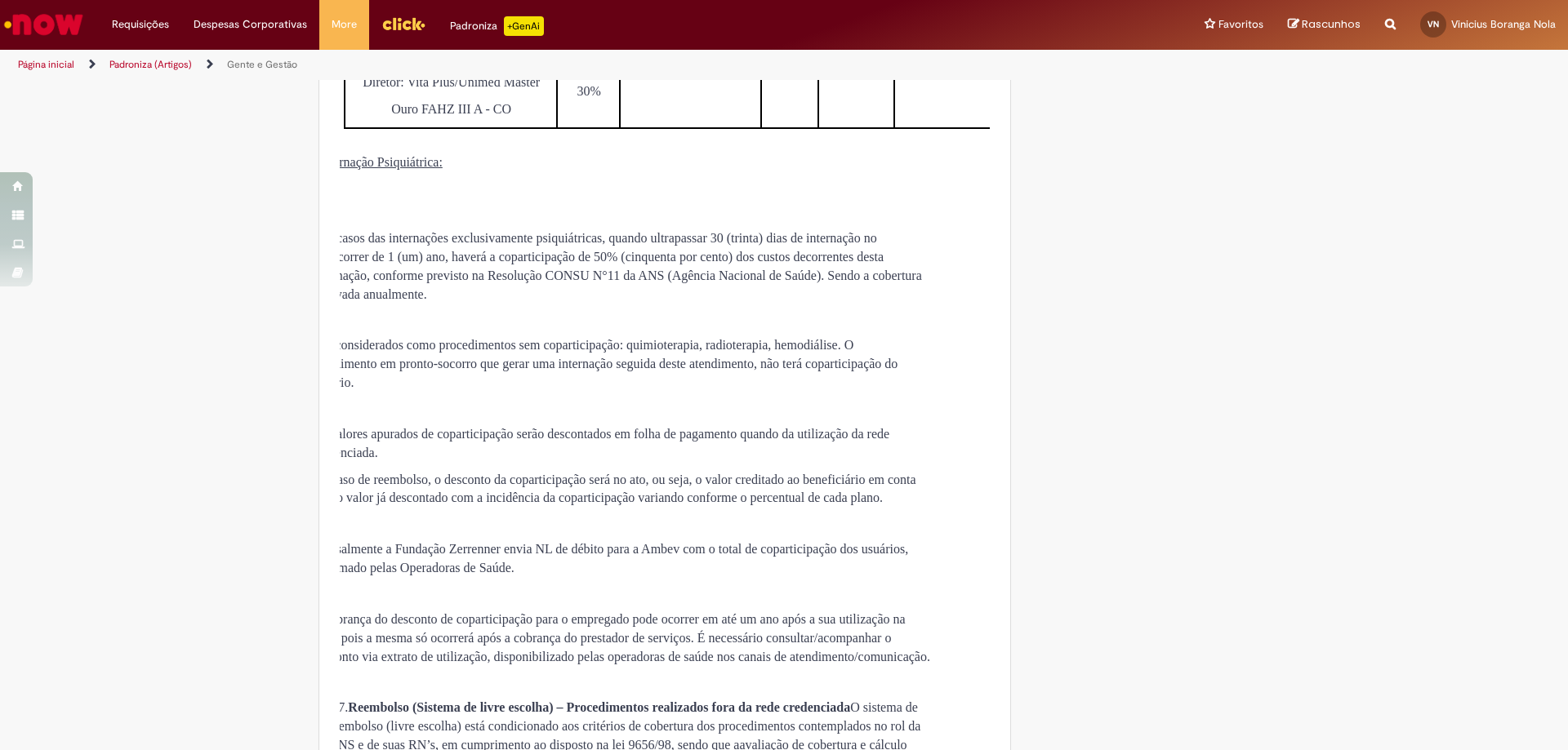
scroll to position [4731, 0]
